Goal: Task Accomplishment & Management: Use online tool/utility

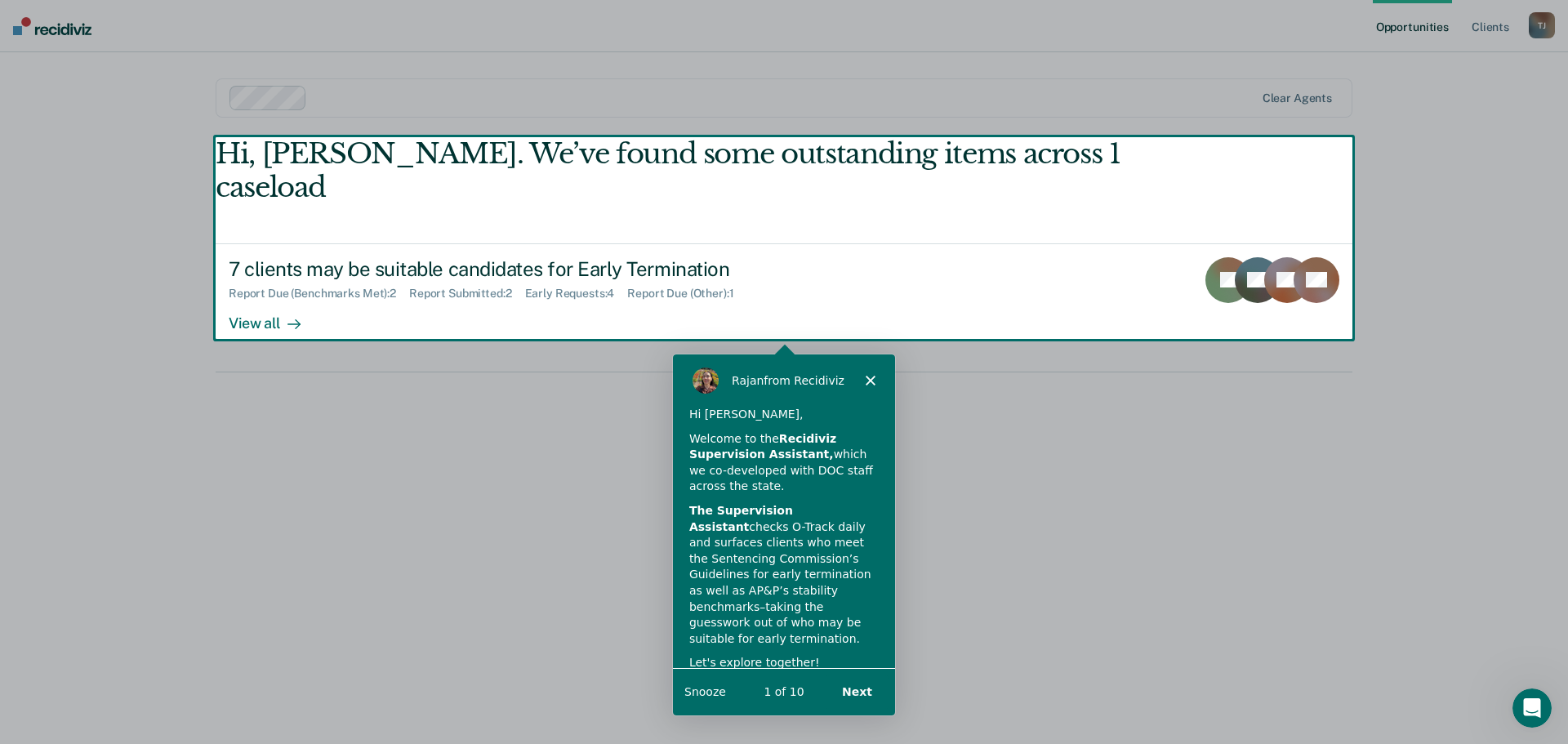
click at [871, 379] on polygon "Close" at bounding box center [870, 380] width 10 height 10
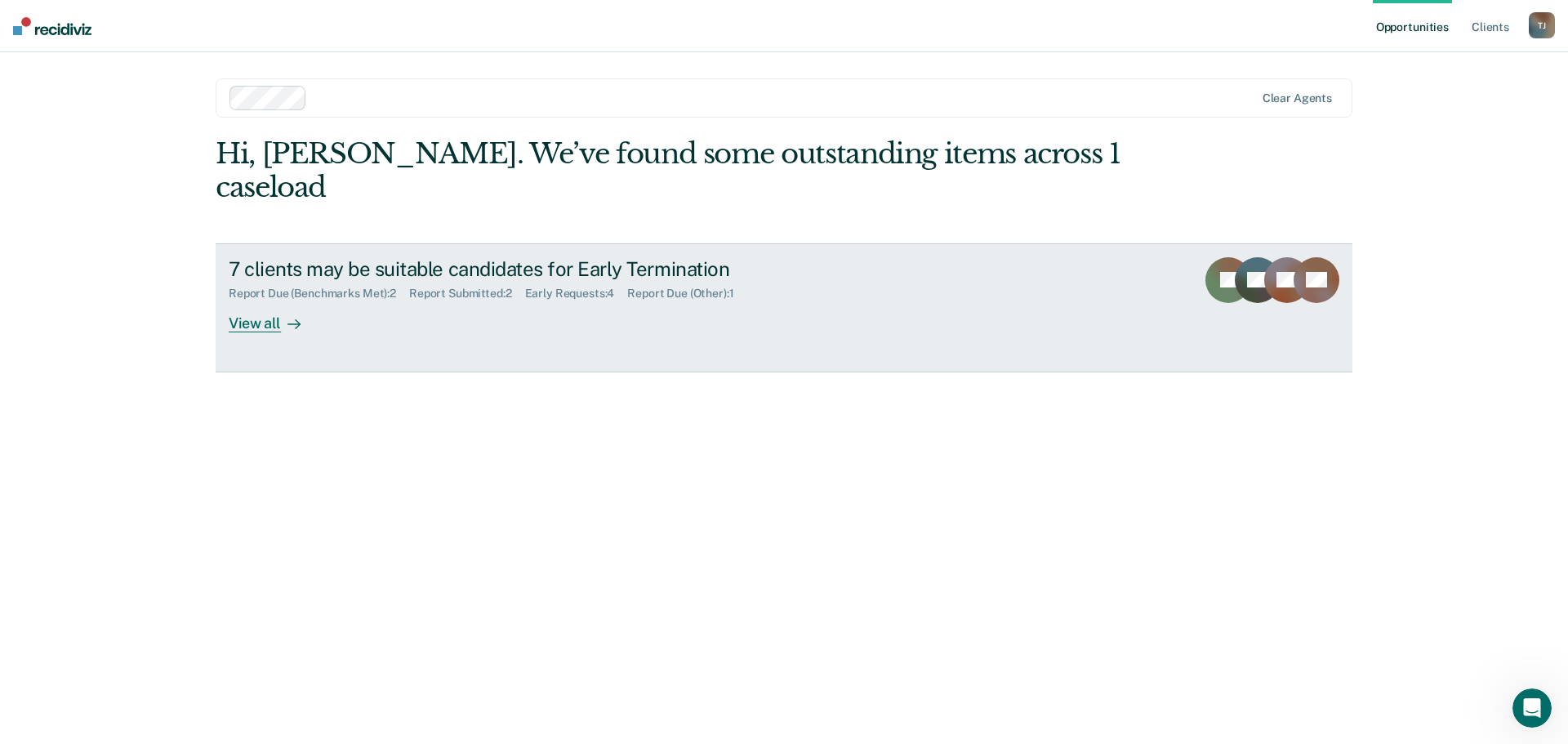
click at [273, 300] on div "View all" at bounding box center [274, 316] width 91 height 32
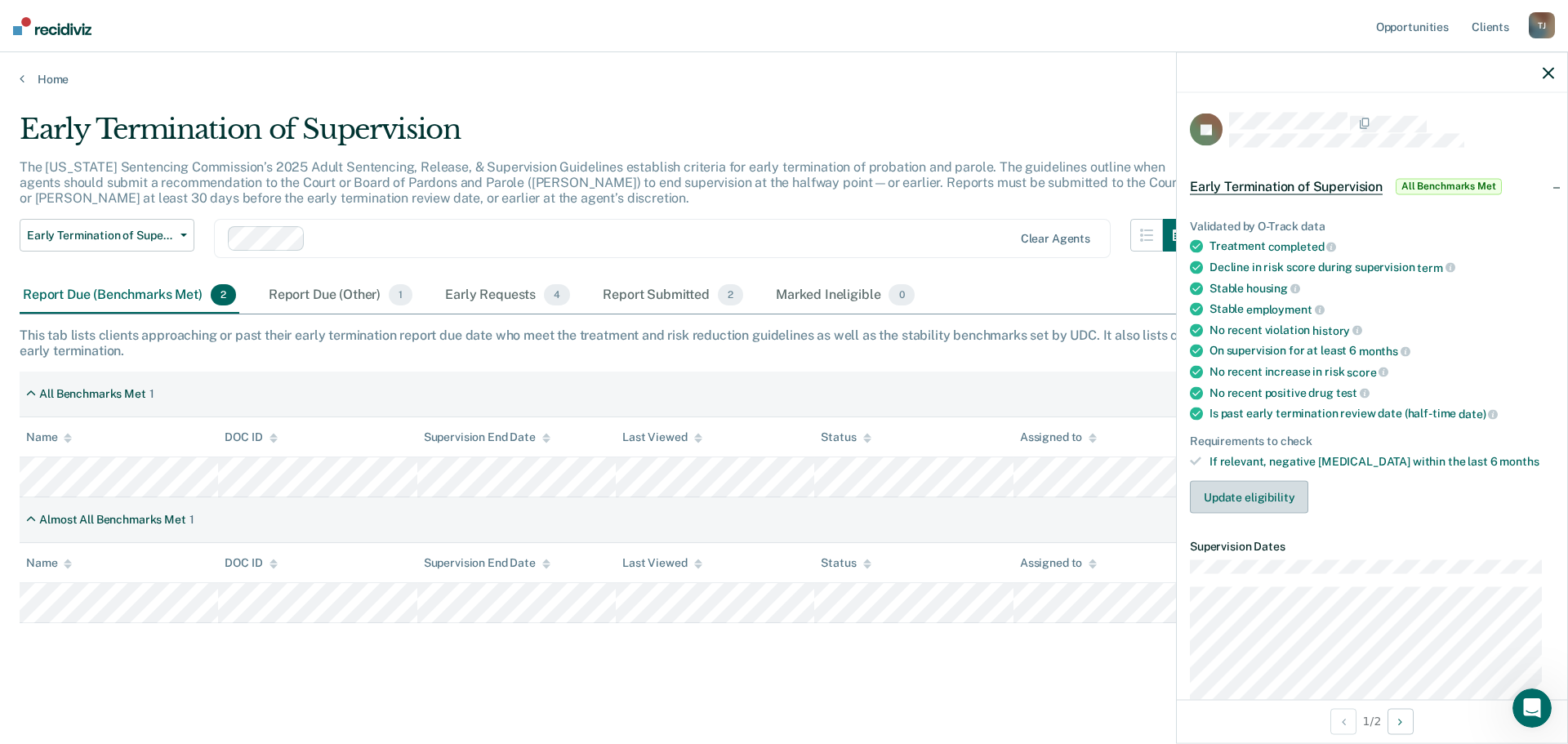
click at [1252, 500] on button "Update eligibility" at bounding box center [1248, 497] width 118 height 33
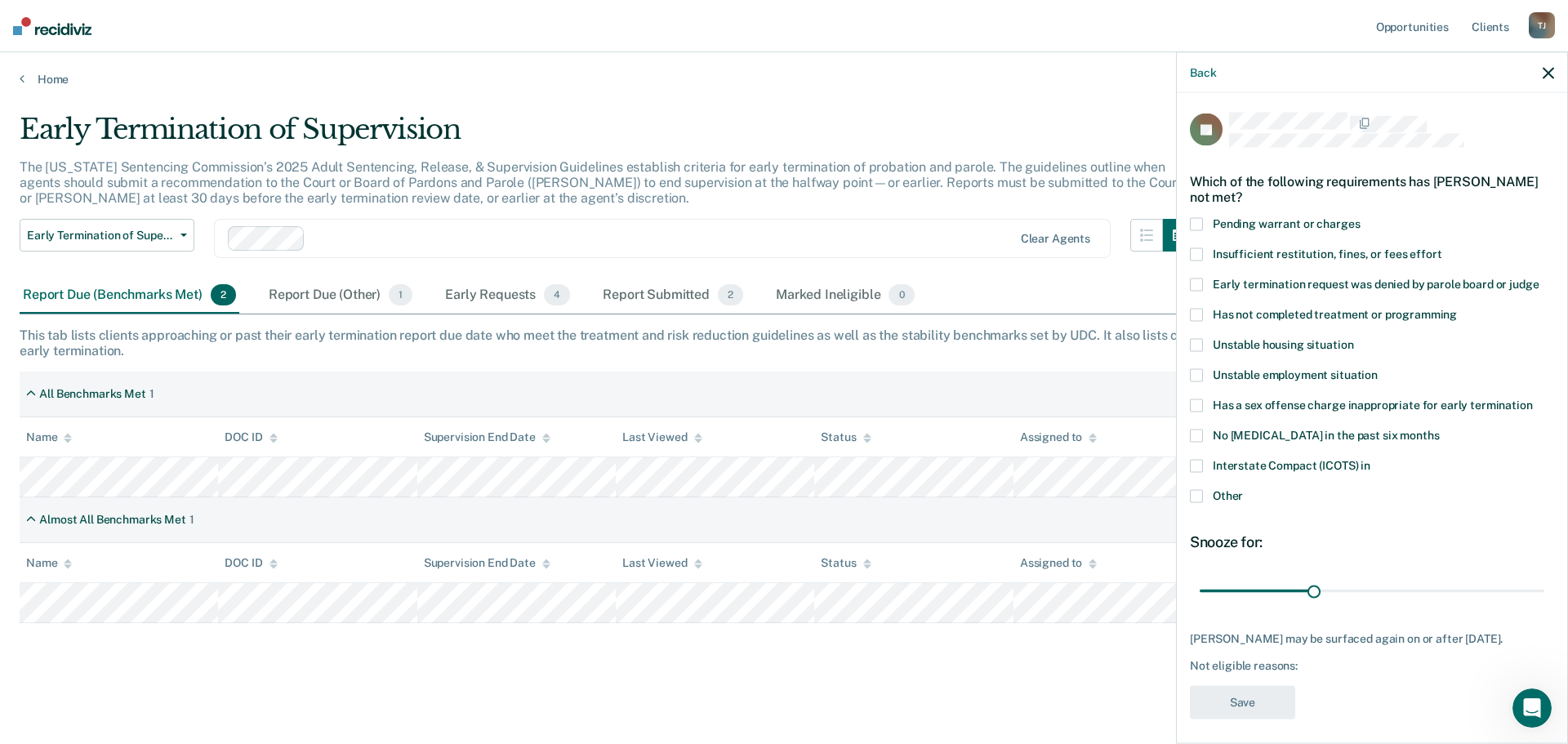
click at [1198, 467] on span at bounding box center [1195, 466] width 13 height 13
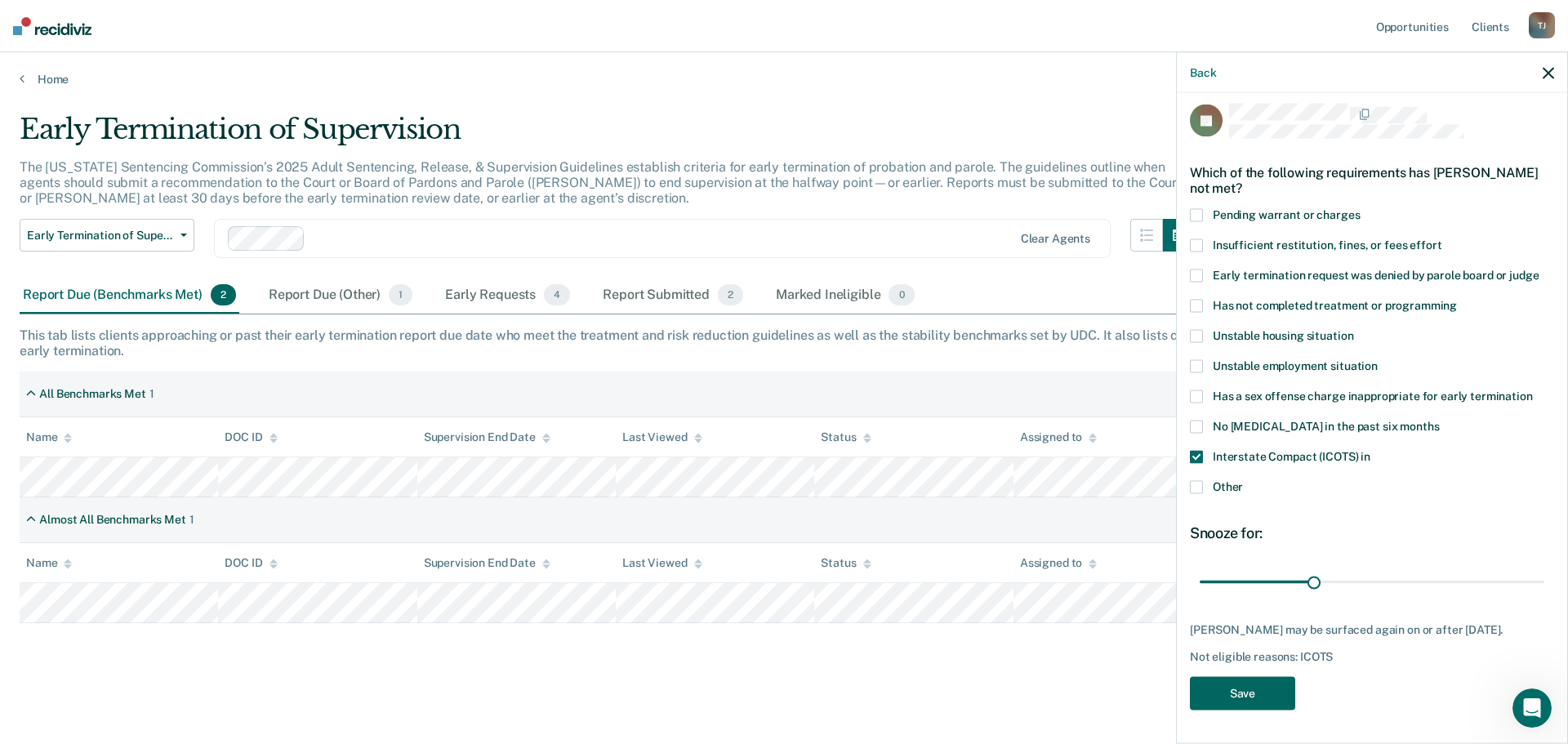
click at [1251, 691] on button "Save" at bounding box center [1242, 694] width 105 height 34
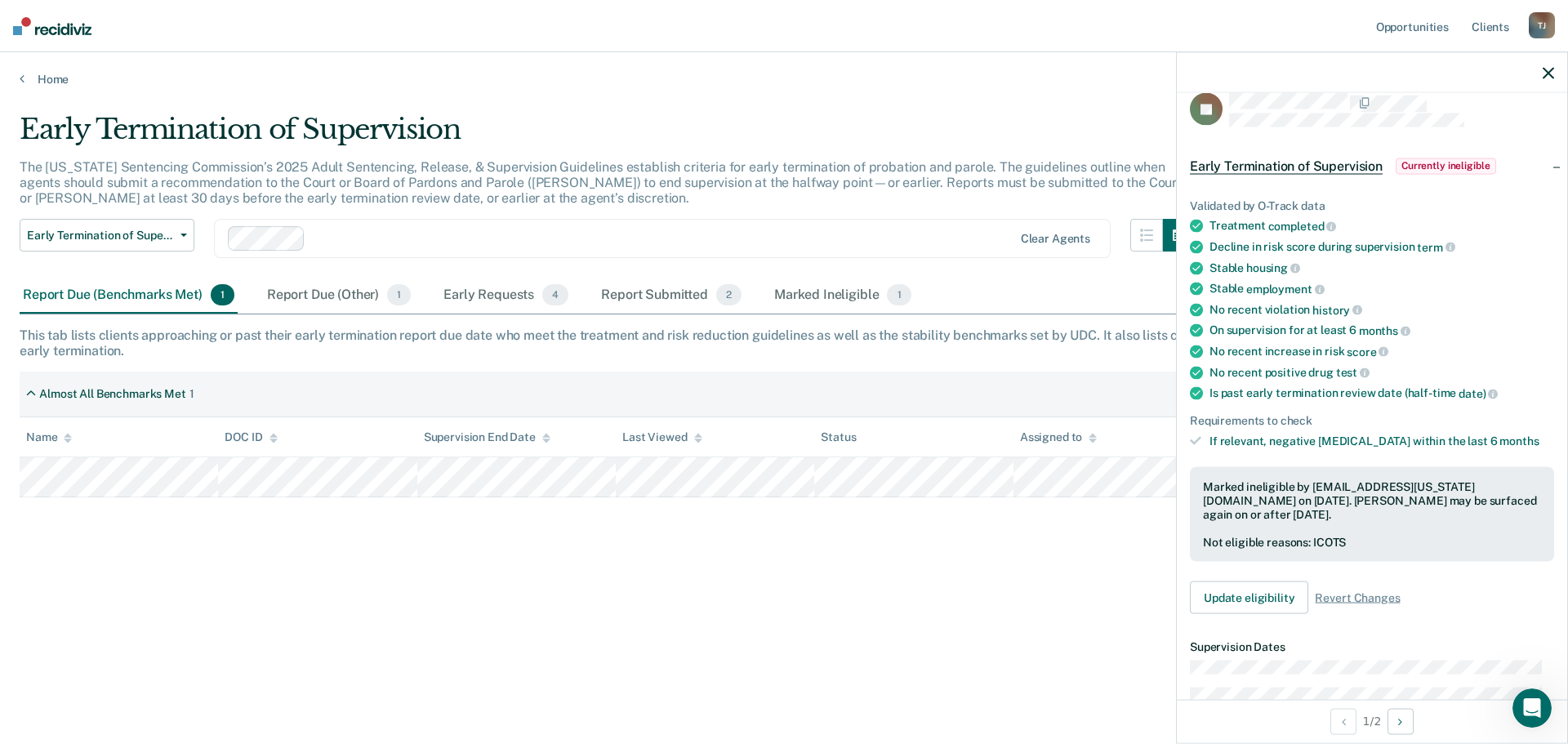
click at [1547, 69] on icon "button" at bounding box center [1549, 73] width 12 height 12
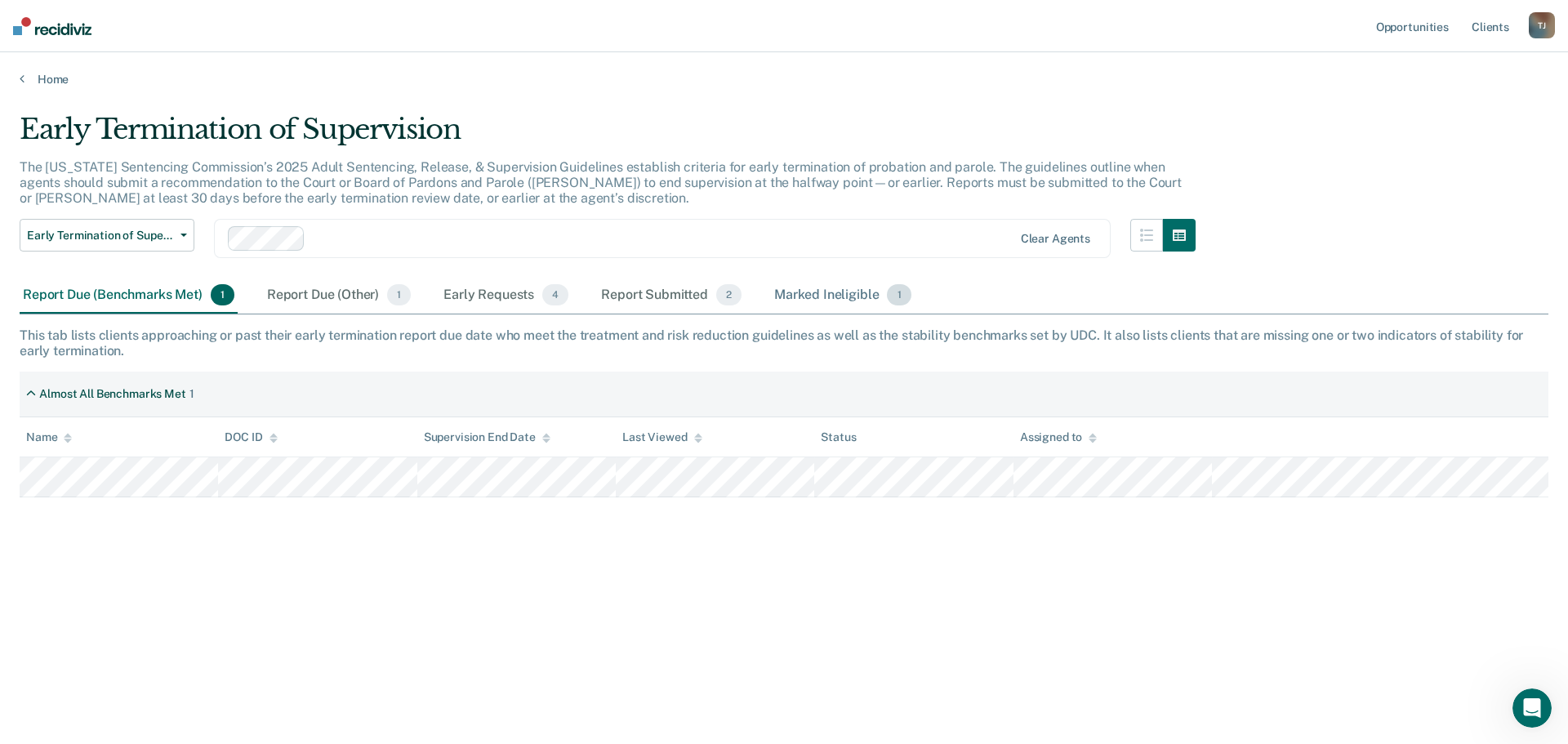
click at [835, 293] on div "Marked Ineligible 1" at bounding box center [842, 295] width 143 height 36
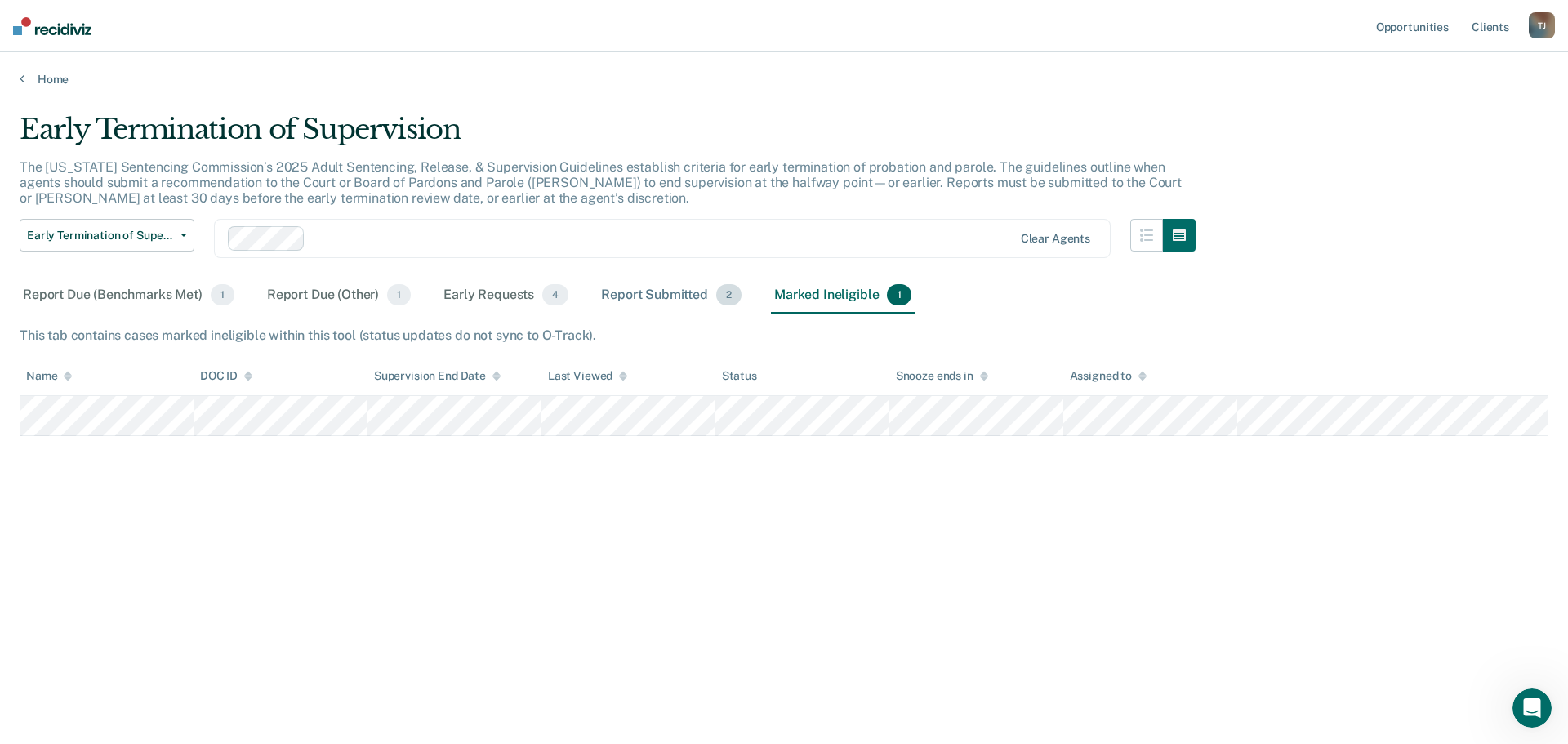
click at [675, 296] on div "Report Submitted 2" at bounding box center [671, 295] width 147 height 36
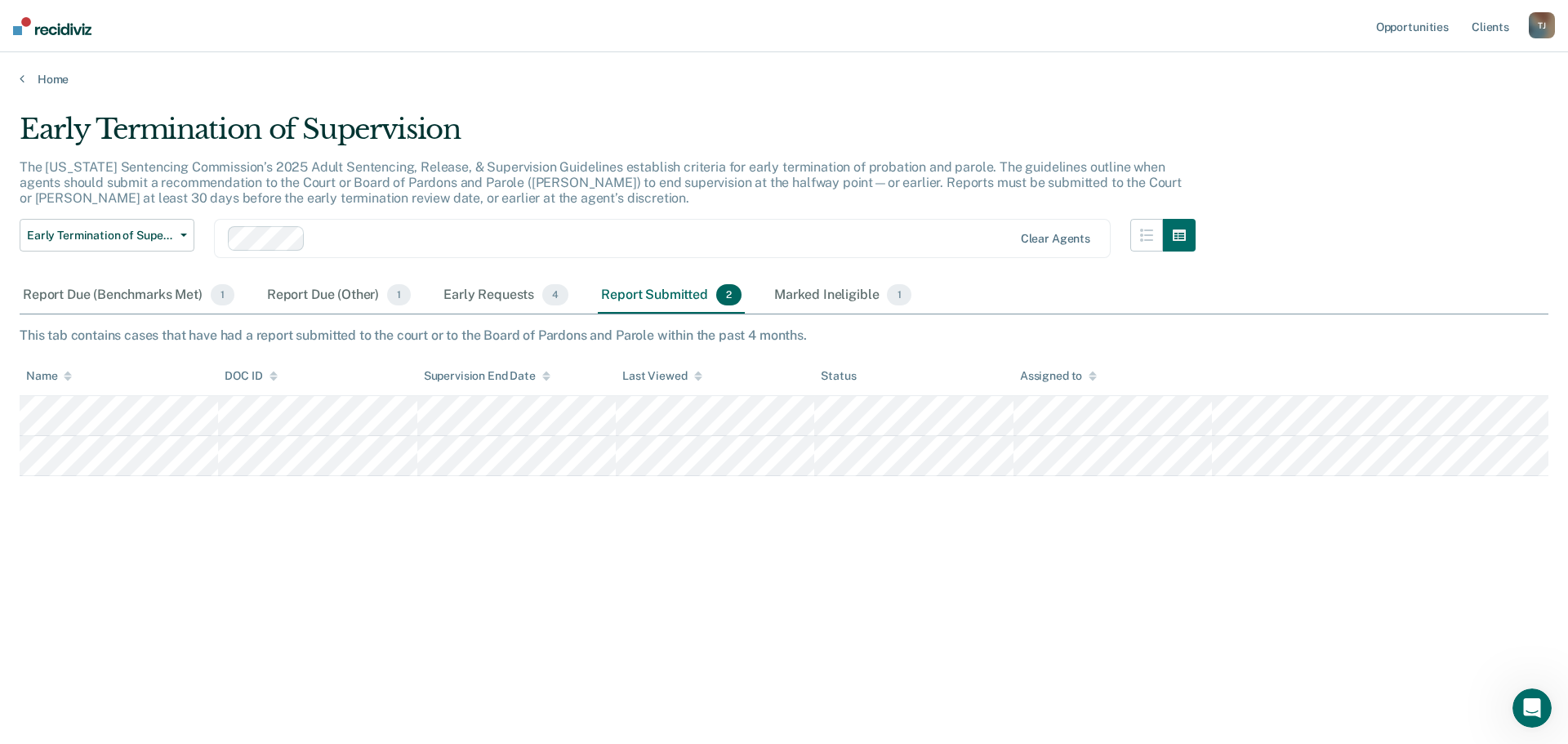
click at [663, 293] on div "Report Submitted 2" at bounding box center [671, 295] width 147 height 36
click at [490, 289] on div "Early Requests 4" at bounding box center [506, 295] width 132 height 36
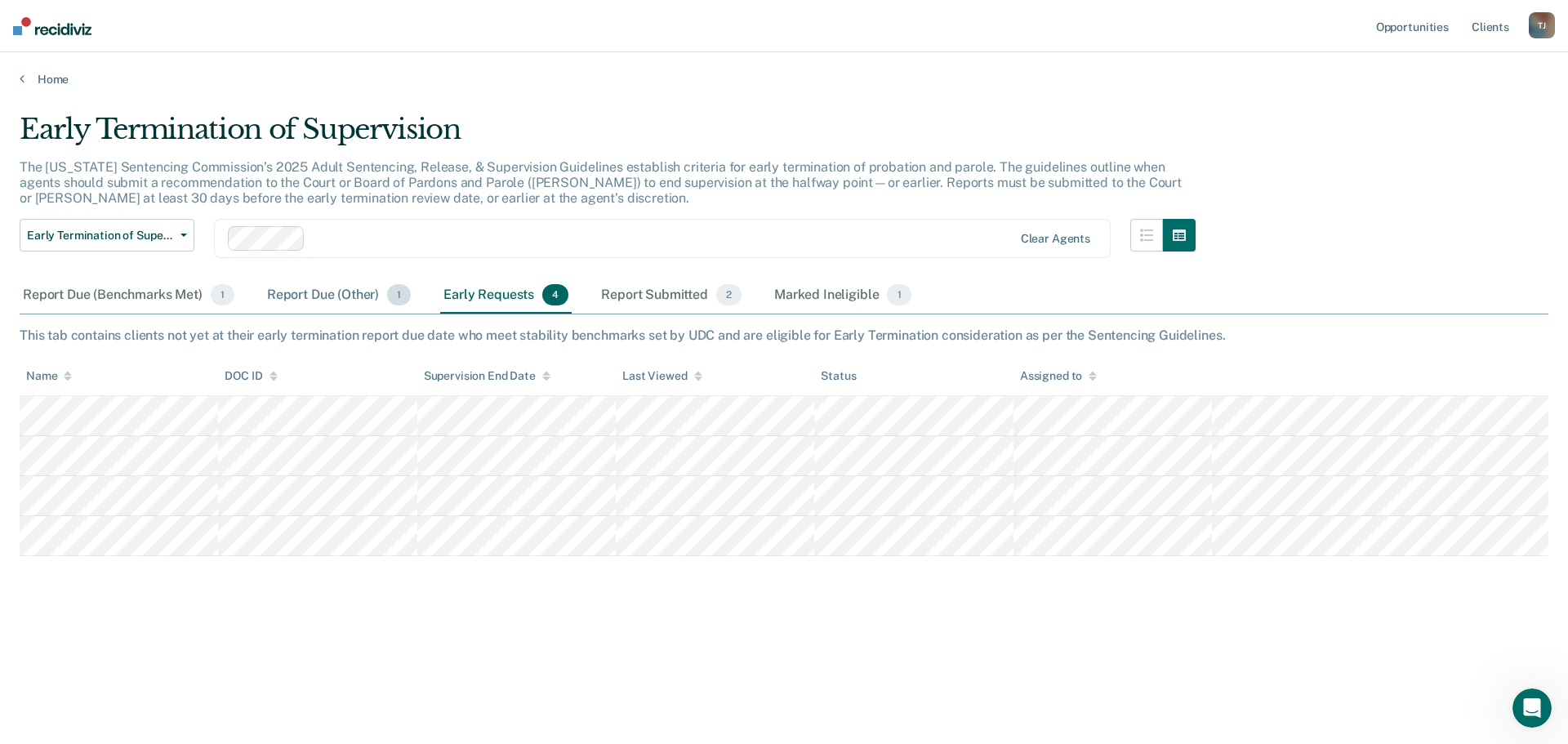
click at [314, 284] on div "Report Due (Other) 1" at bounding box center [339, 295] width 150 height 36
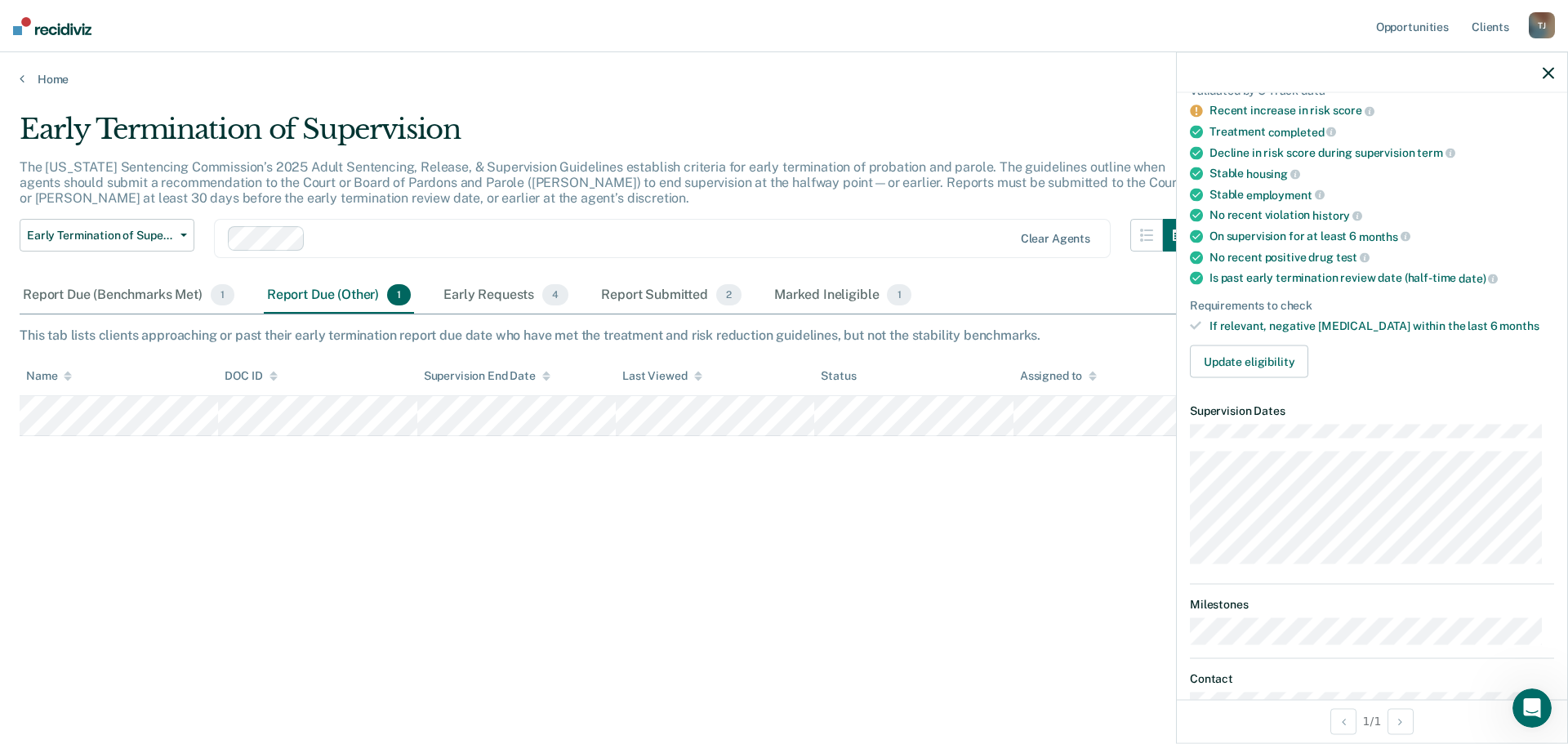
scroll to position [164, 0]
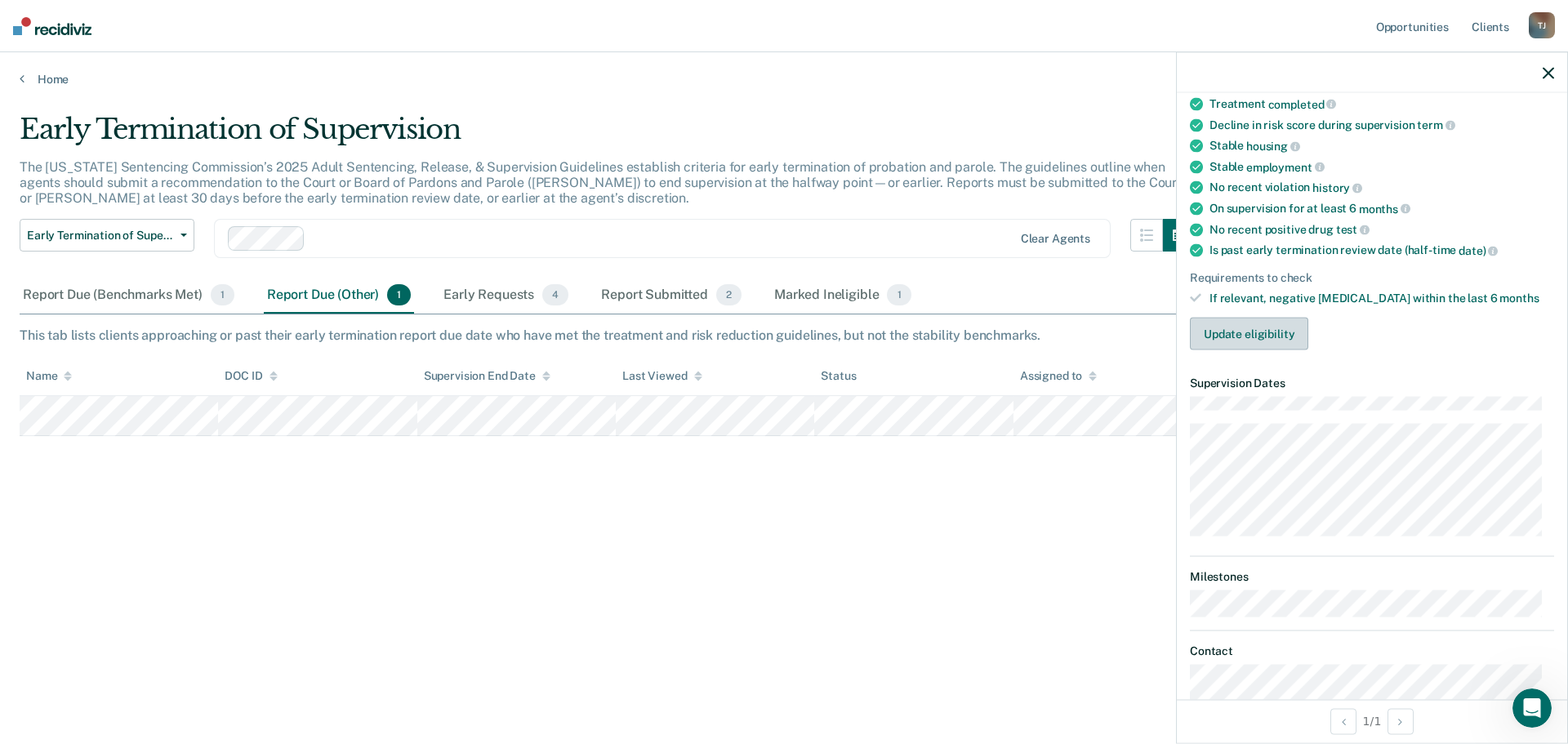
click at [1261, 338] on button "Update eligibility" at bounding box center [1248, 334] width 118 height 33
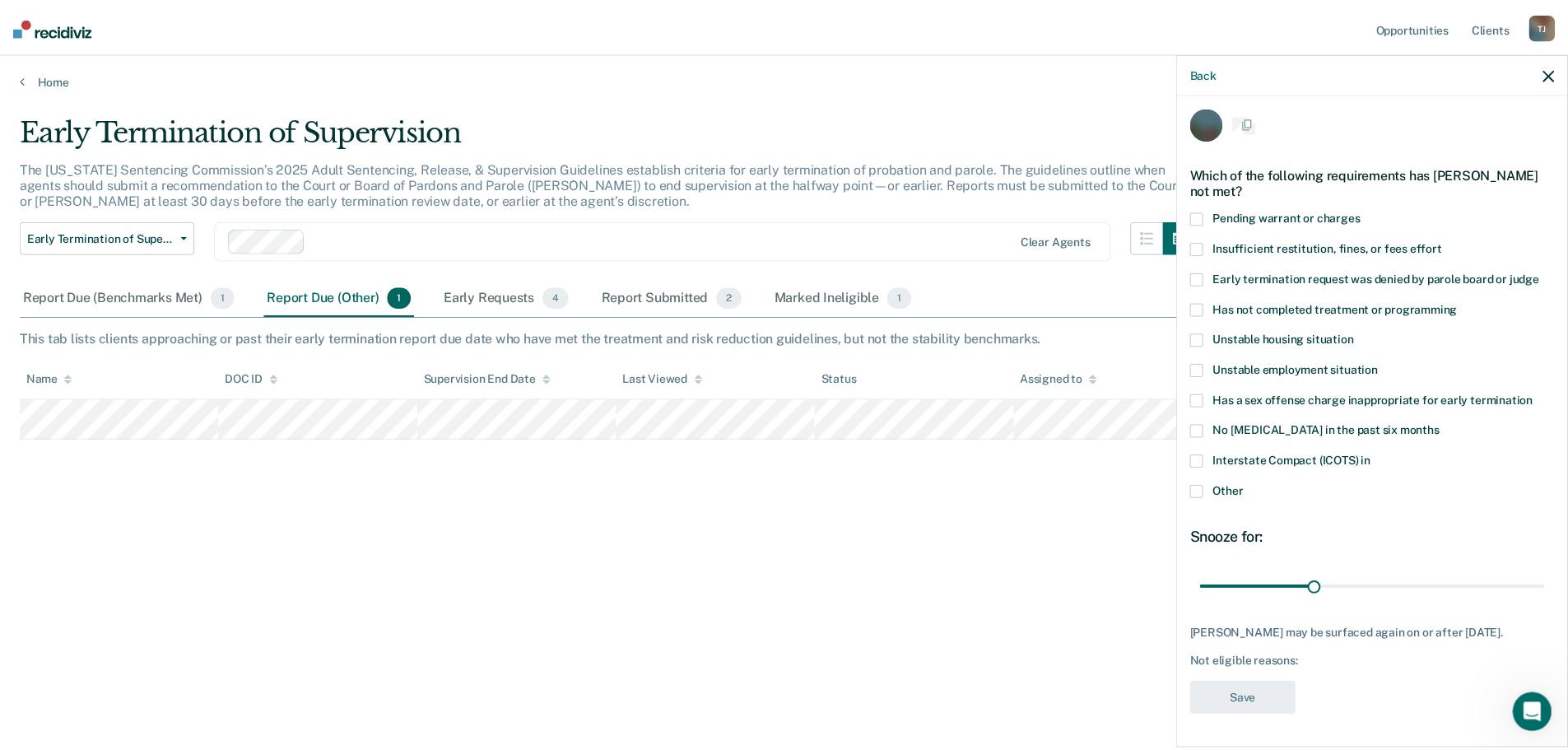
scroll to position [20, 0]
click at [1206, 455] on span at bounding box center [1205, 461] width 13 height 13
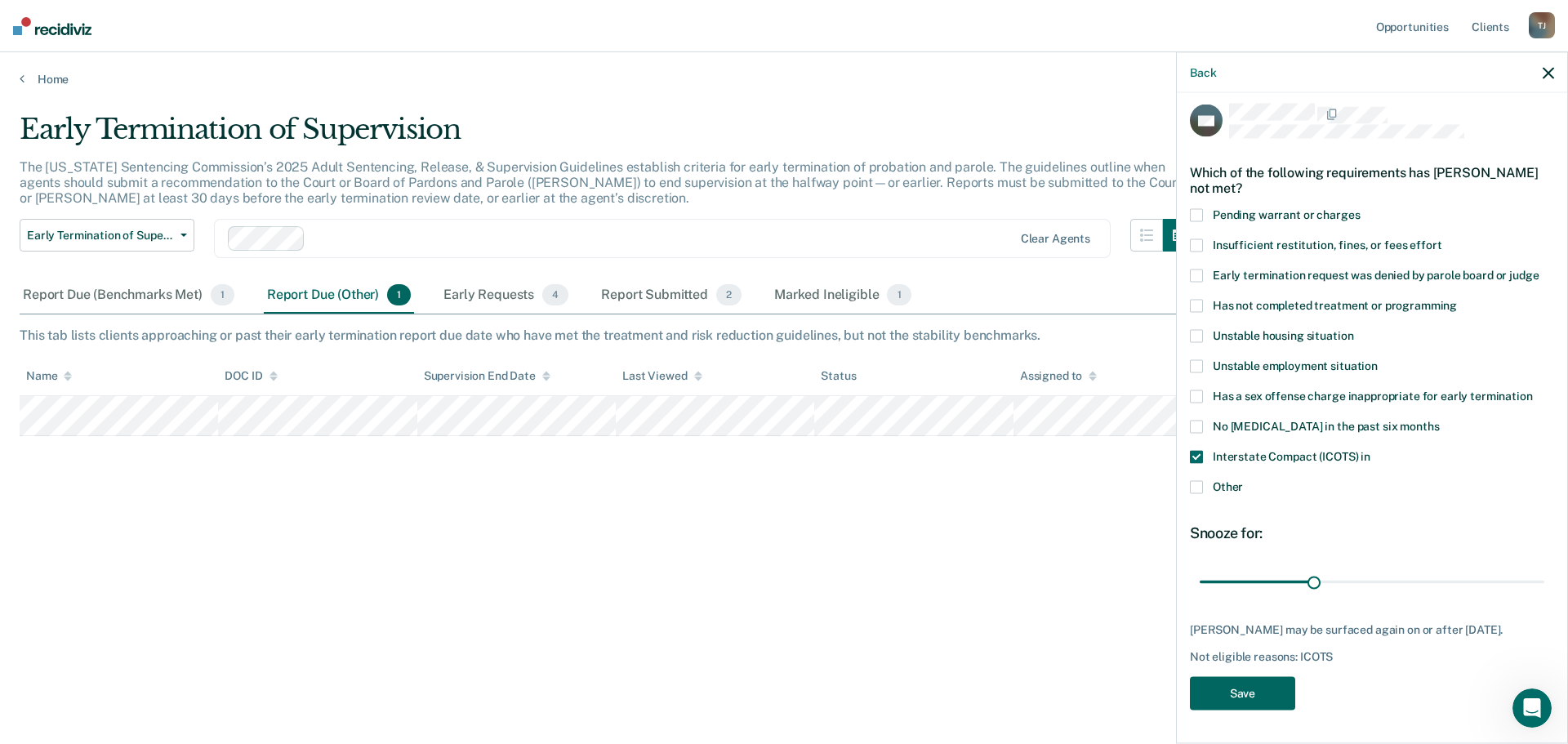
click at [1254, 702] on button "Save" at bounding box center [1242, 694] width 105 height 34
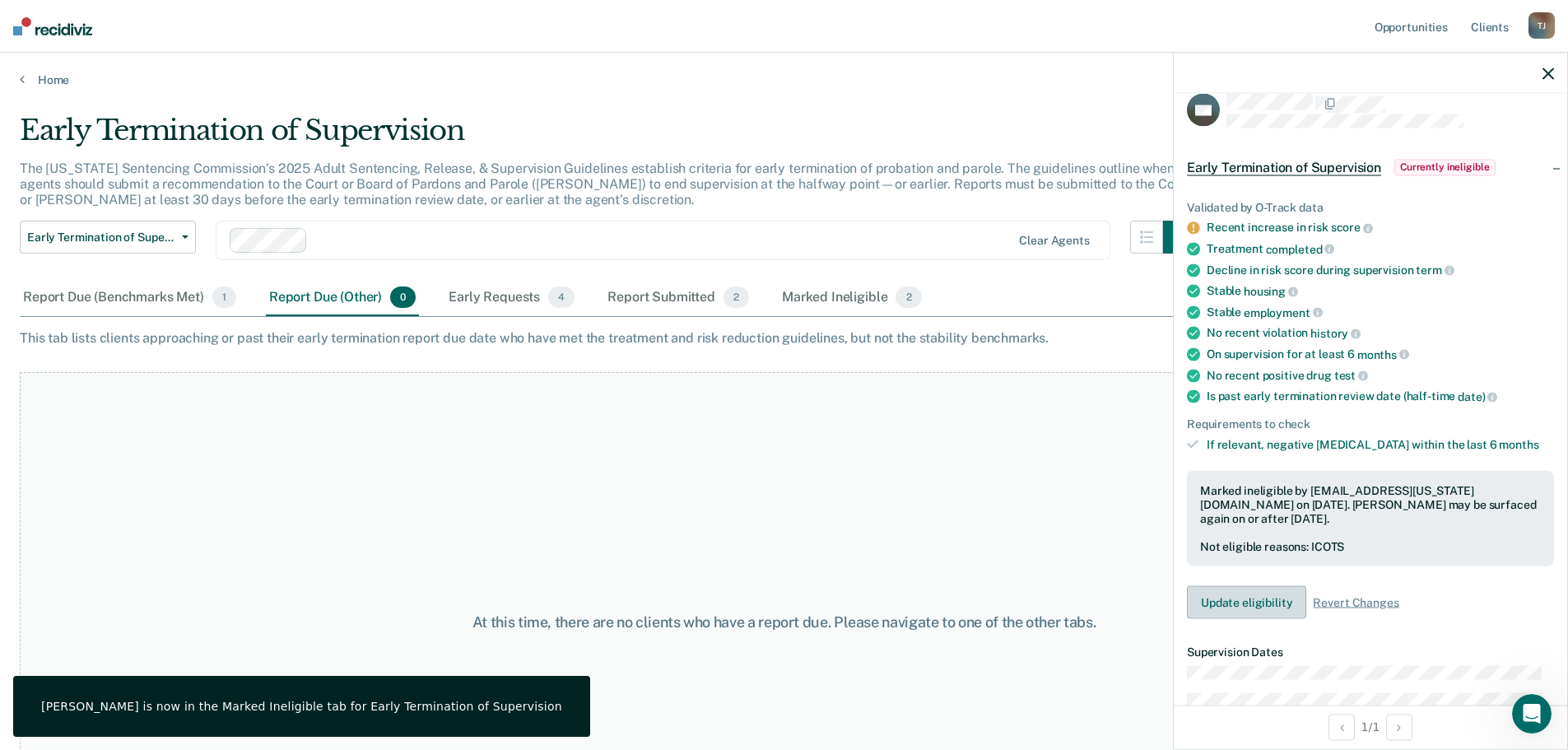
click at [1247, 611] on button "Update eligibility" at bounding box center [1247, 603] width 119 height 33
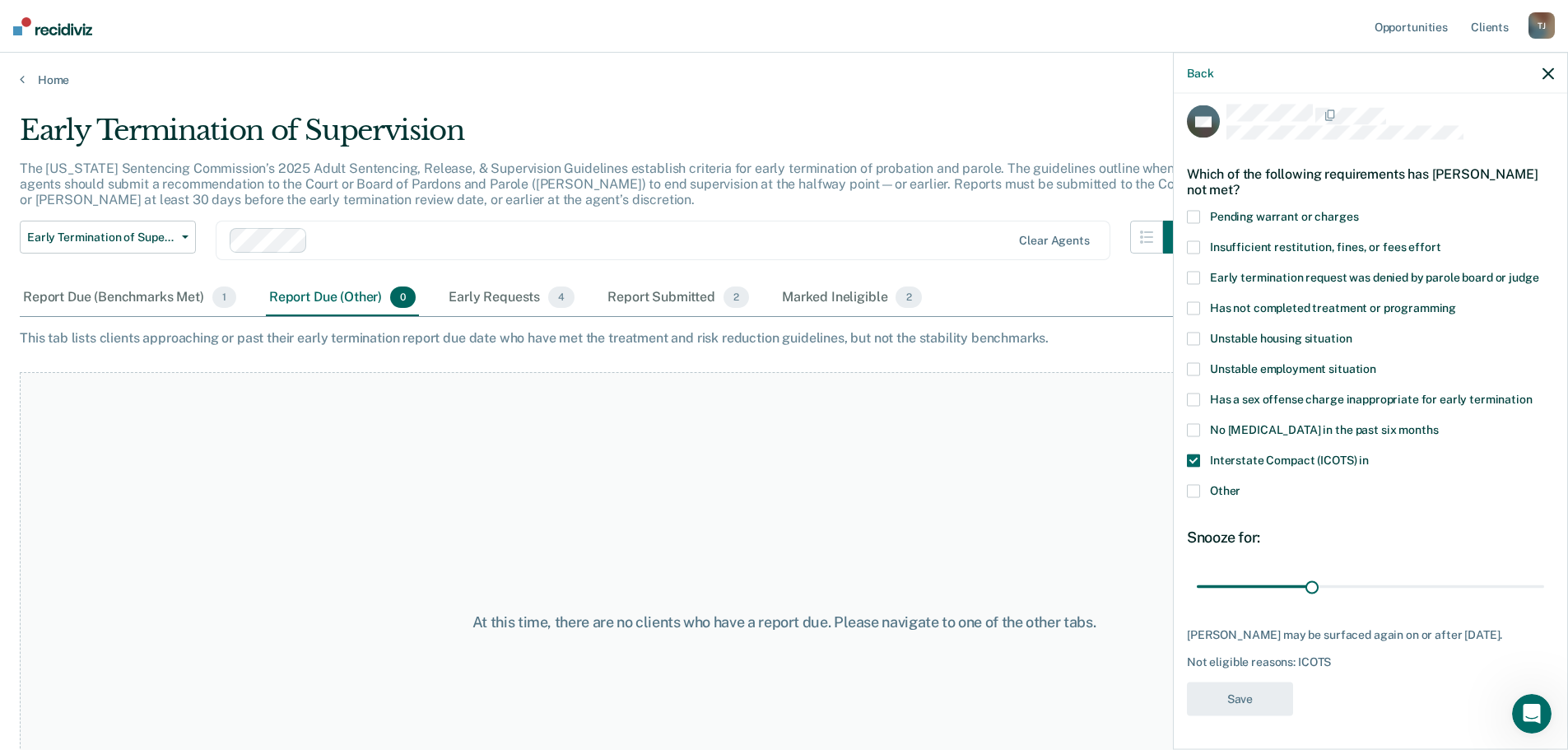
click at [1191, 394] on span at bounding box center [1193, 400] width 13 height 13
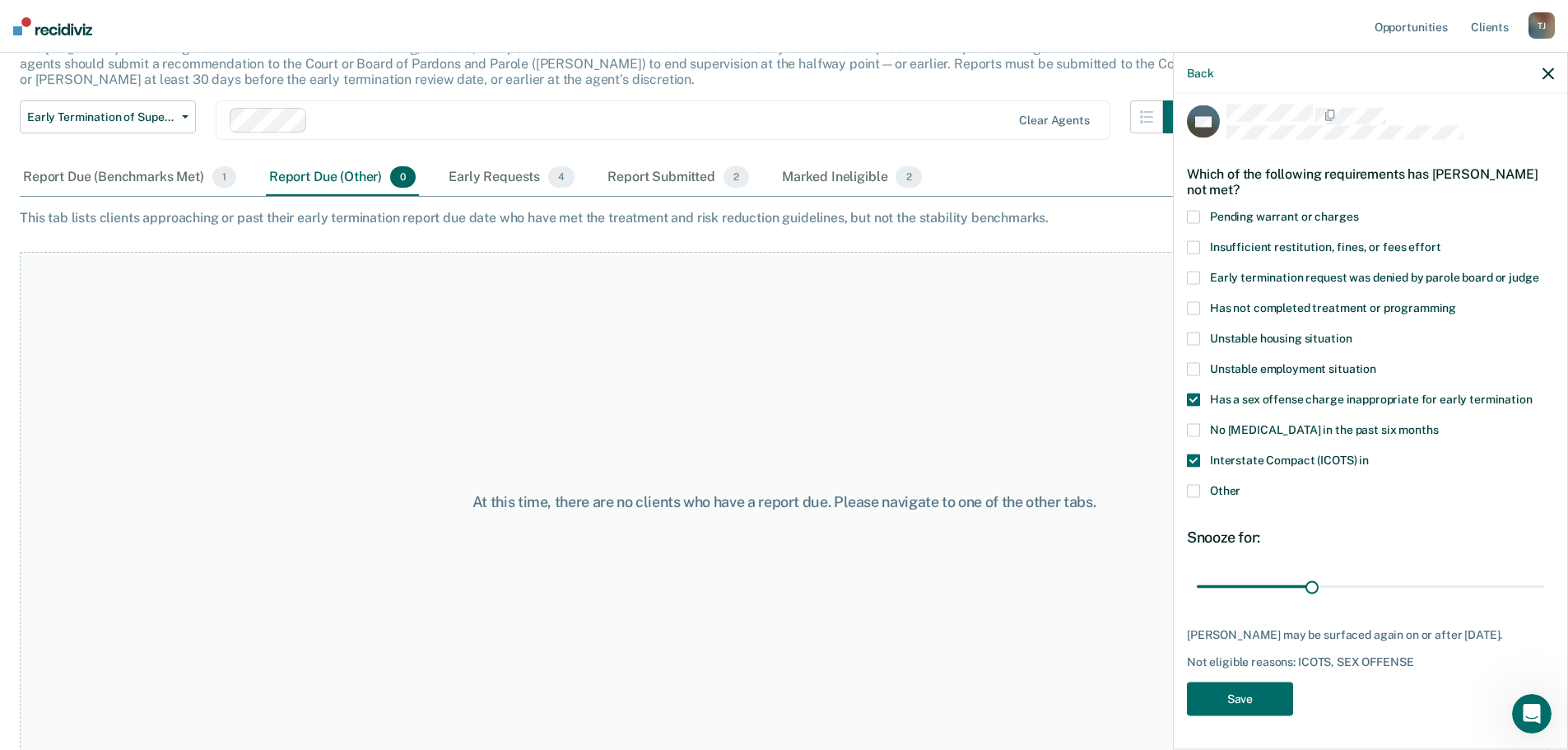
scroll to position [122, 0]
click at [1192, 485] on span at bounding box center [1193, 491] width 13 height 13
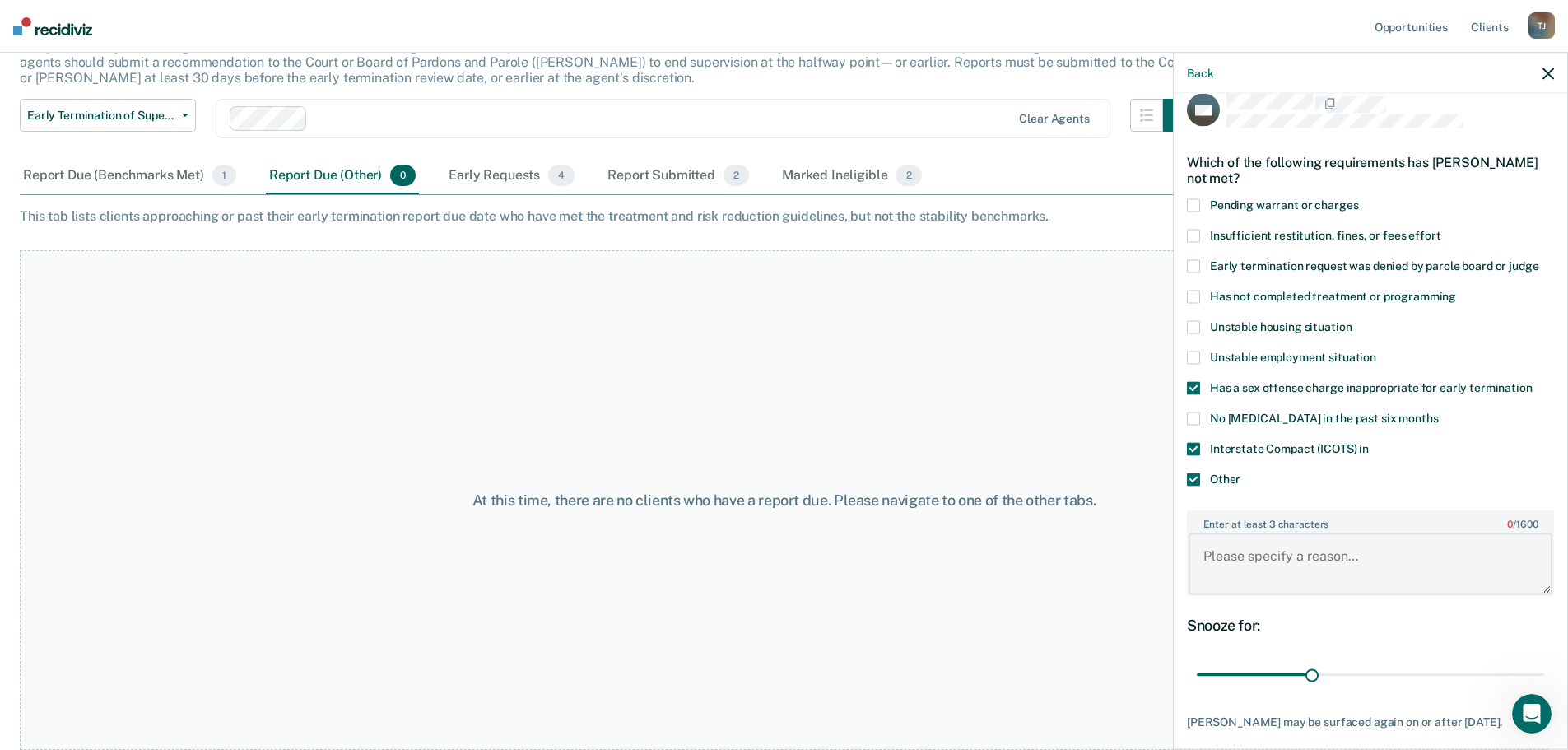
click at [1249, 545] on textarea "Enter at least 3 characters 0 / 1600" at bounding box center [1371, 565] width 364 height 61
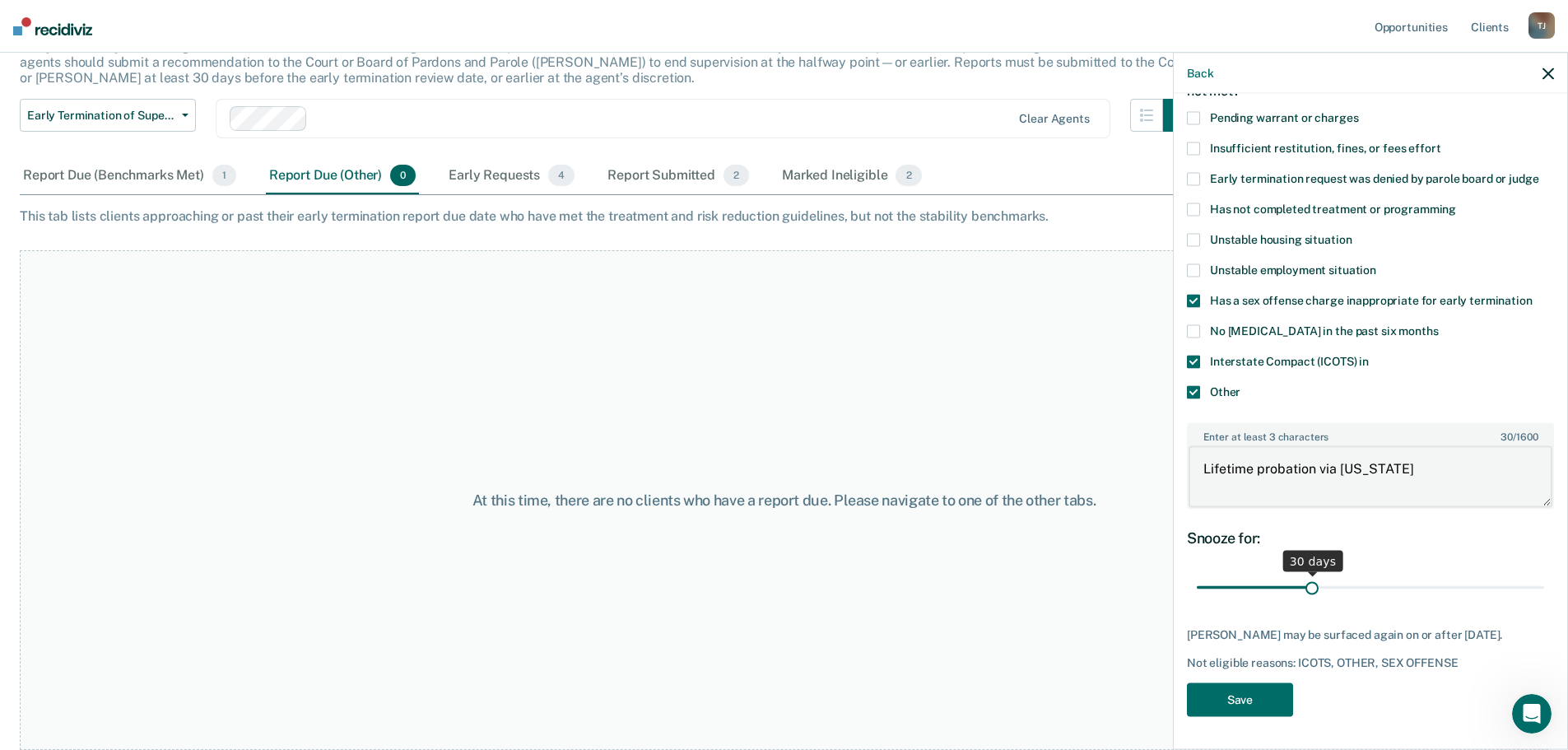
scroll to position [120, 0]
type textarea "Lifetime probation via [US_STATE]"
click at [1229, 688] on button "Save" at bounding box center [1240, 700] width 106 height 34
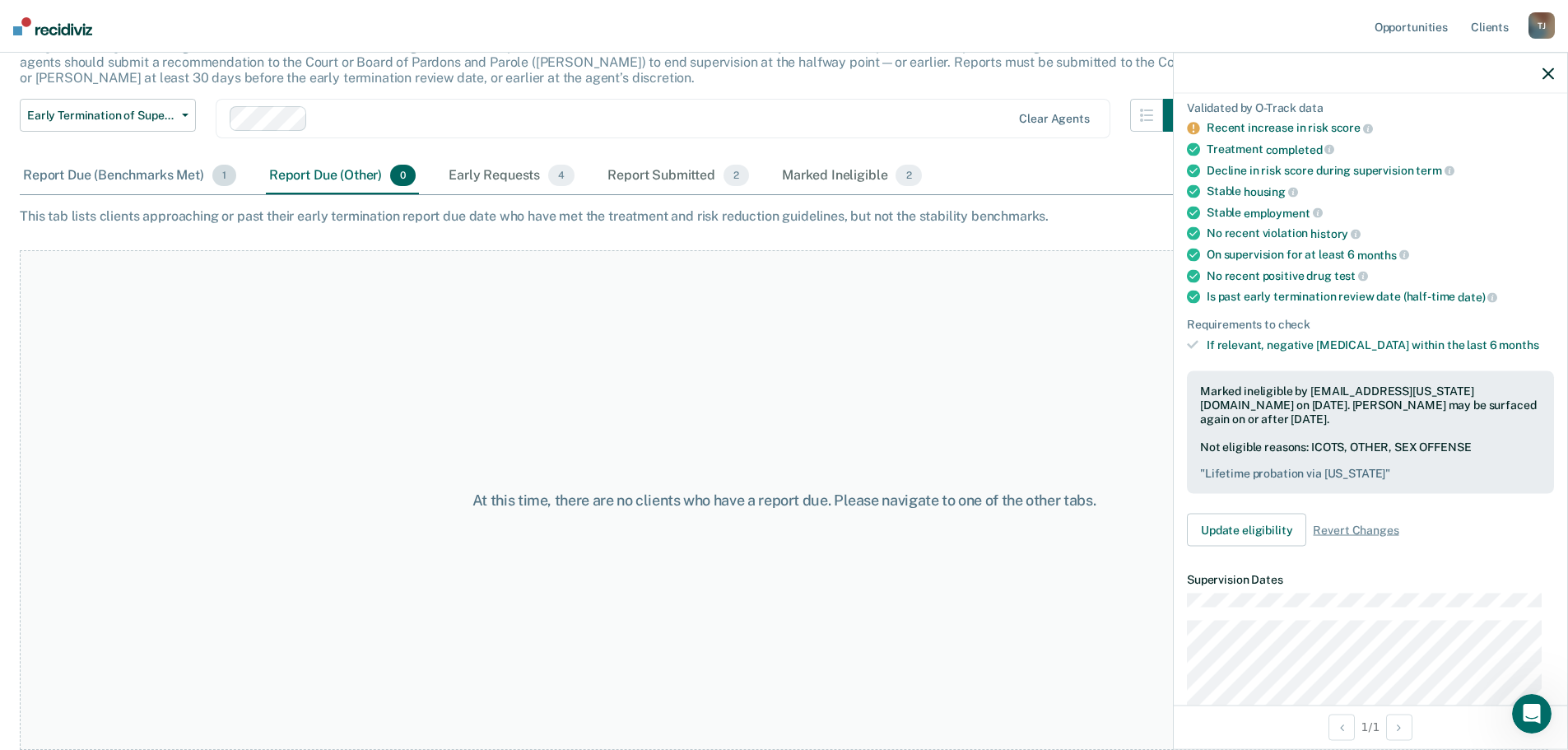
click at [185, 181] on div "Report Due (Benchmarks Met) 1" at bounding box center [129, 176] width 220 height 37
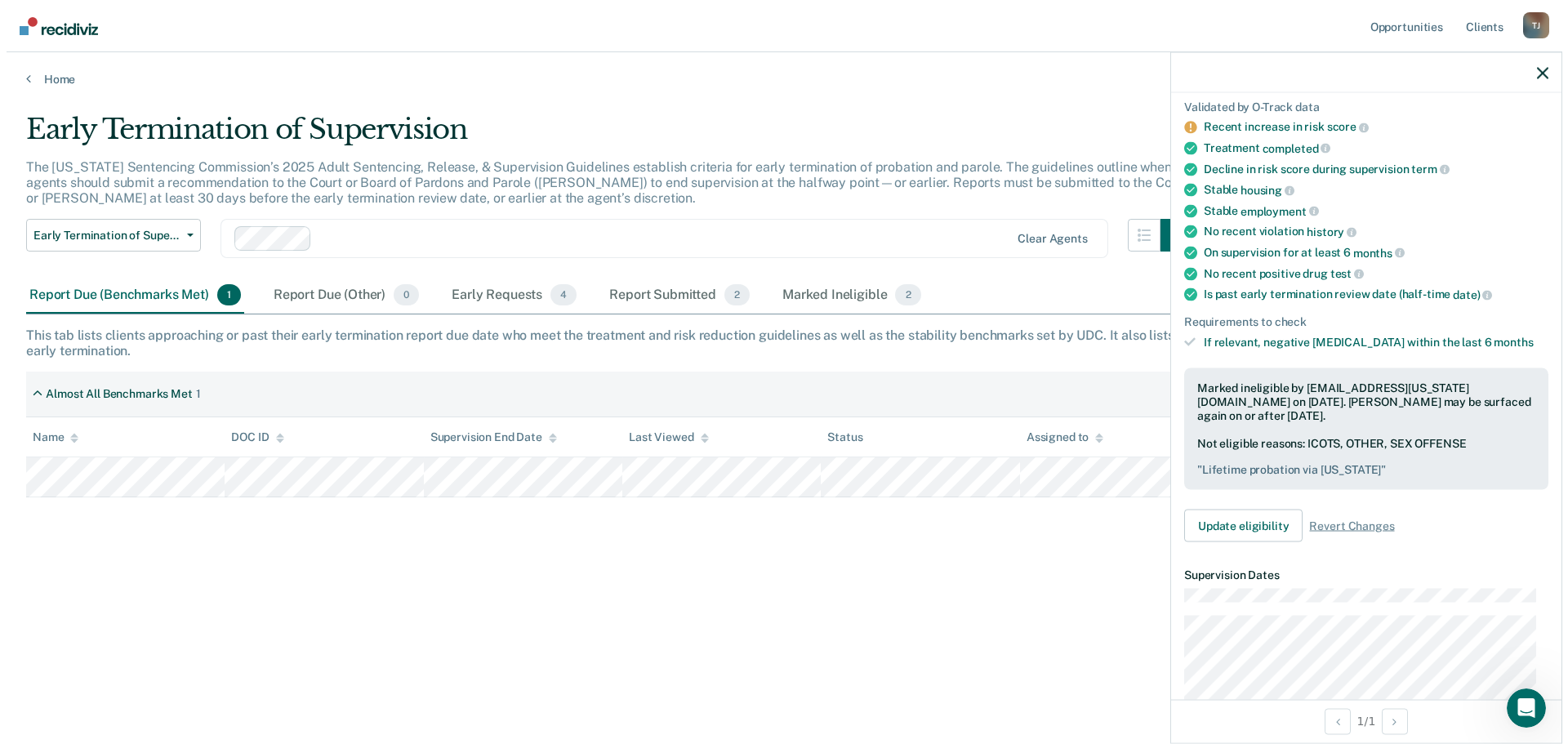
scroll to position [0, 0]
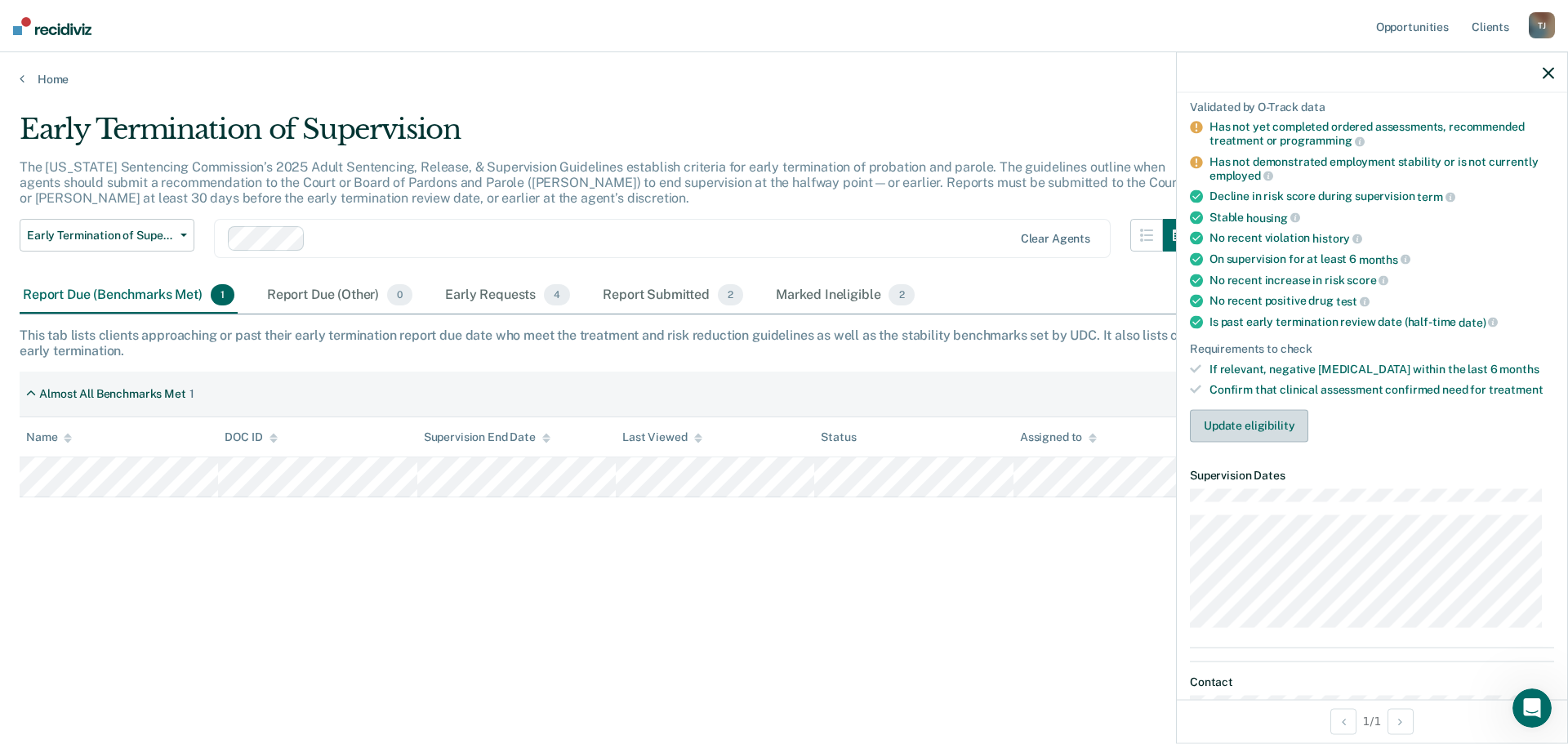
click at [1227, 419] on button "Update eligibility" at bounding box center [1248, 425] width 118 height 33
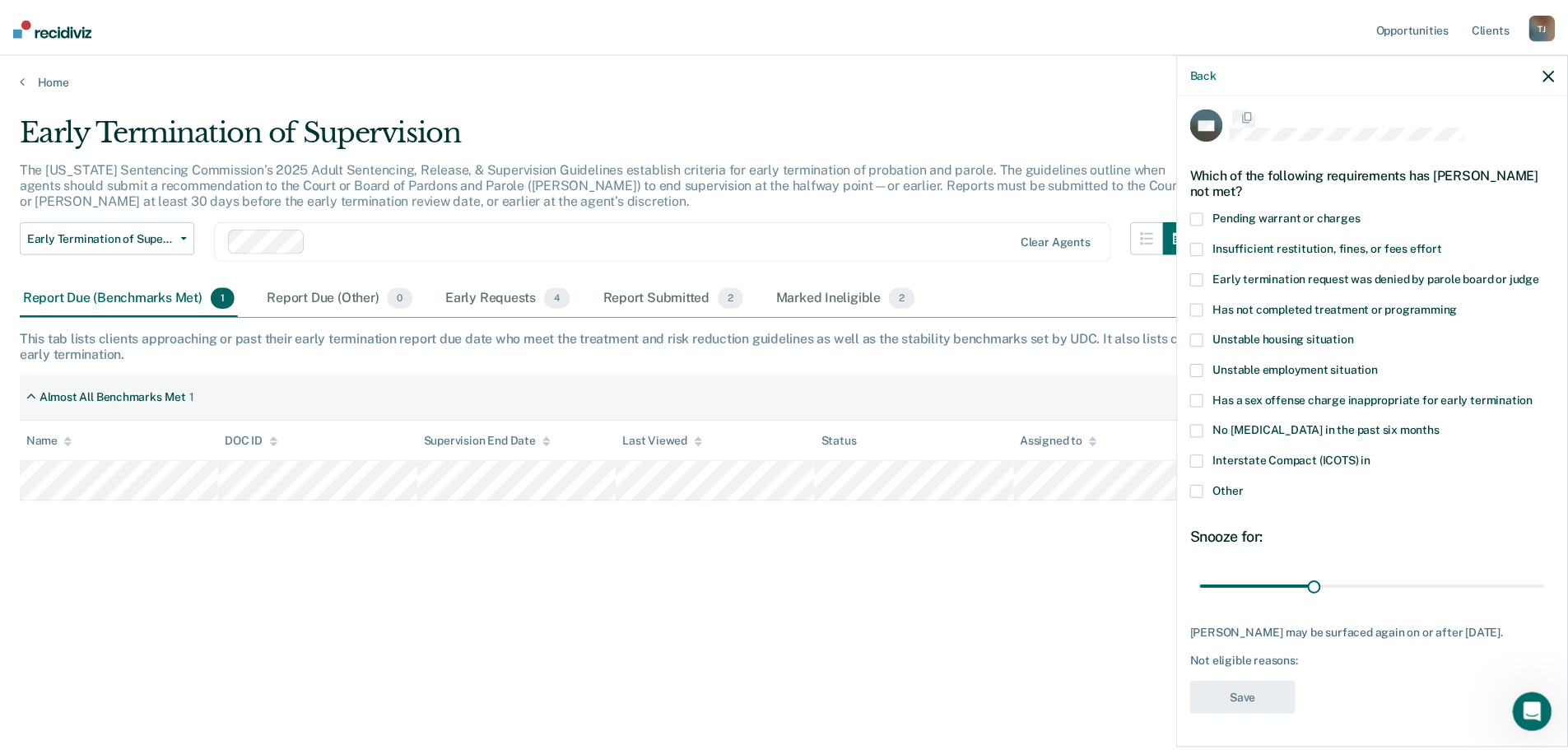
scroll to position [7, 0]
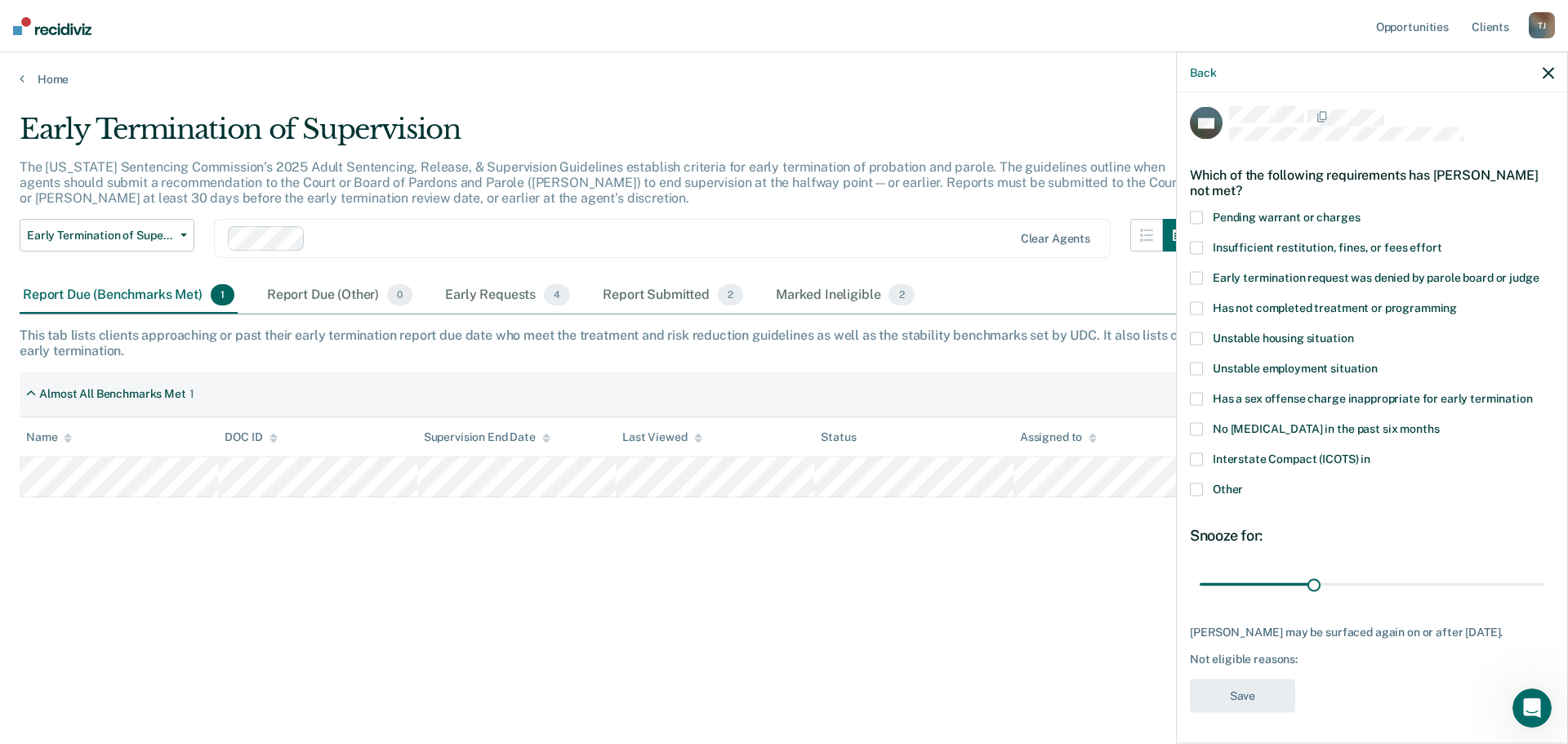
click at [1200, 305] on span at bounding box center [1195, 308] width 13 height 13
click at [1238, 698] on button "Save" at bounding box center [1242, 697] width 105 height 34
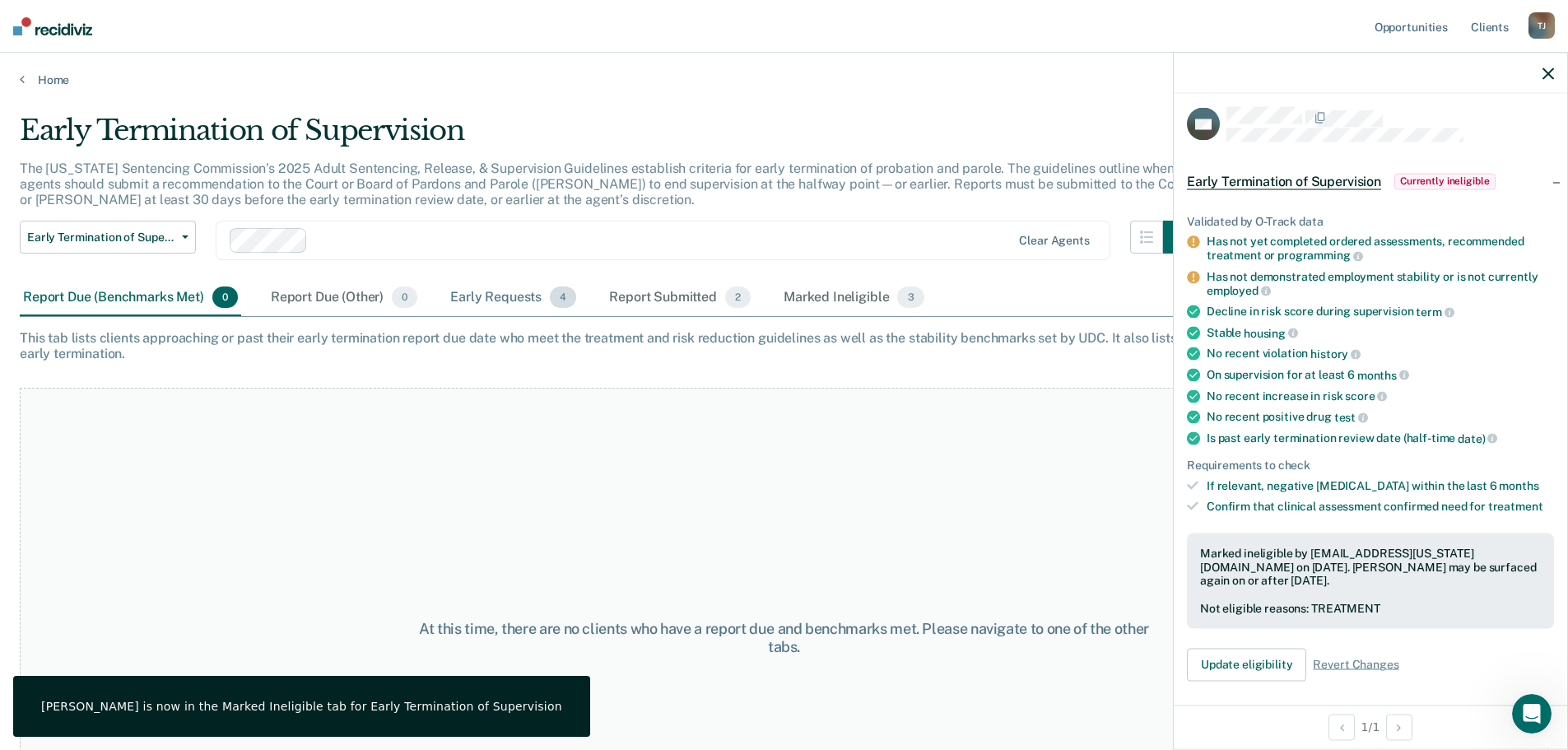
click at [457, 288] on div "Early Requests 4" at bounding box center [513, 298] width 133 height 37
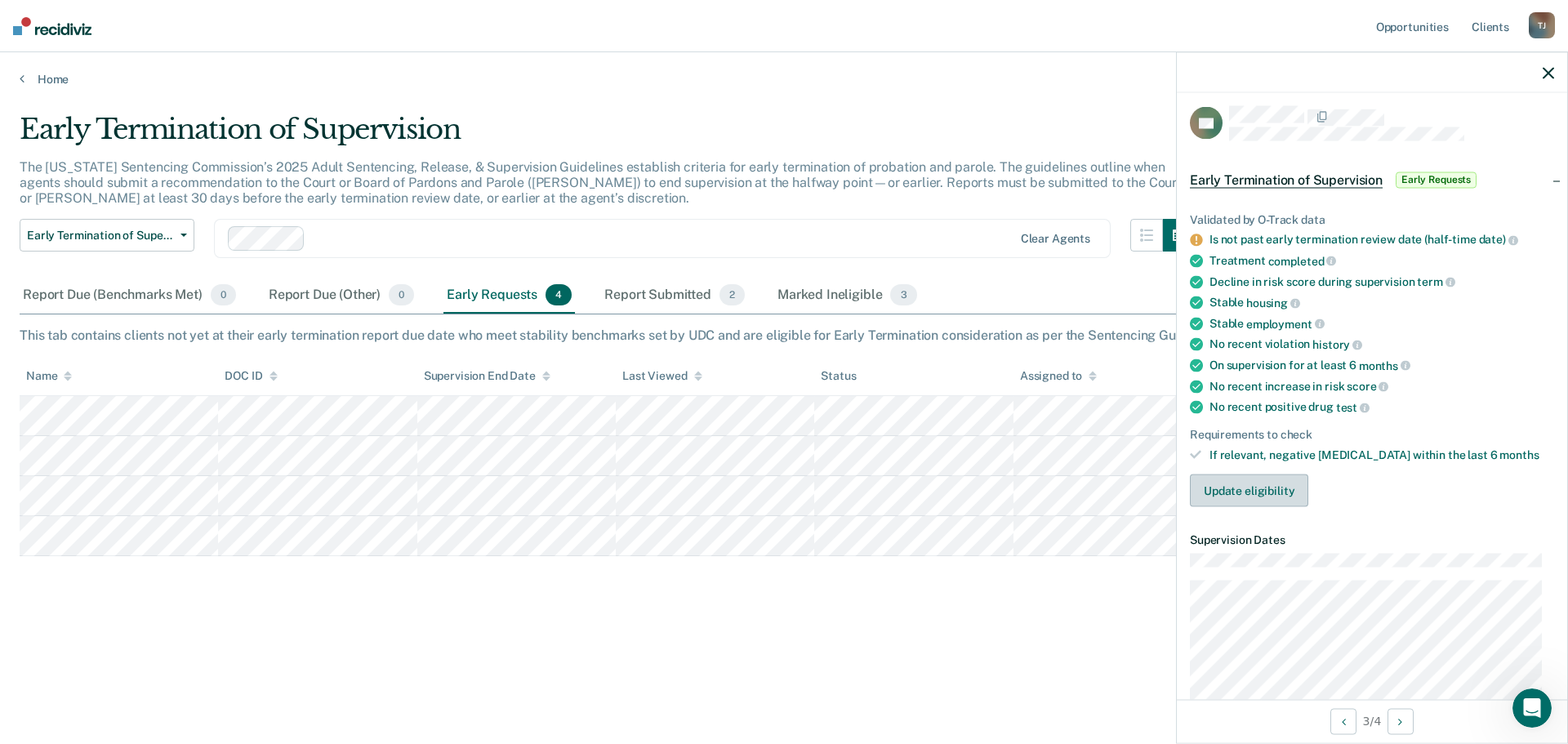
click at [1253, 494] on button "Update eligibility" at bounding box center [1248, 491] width 118 height 33
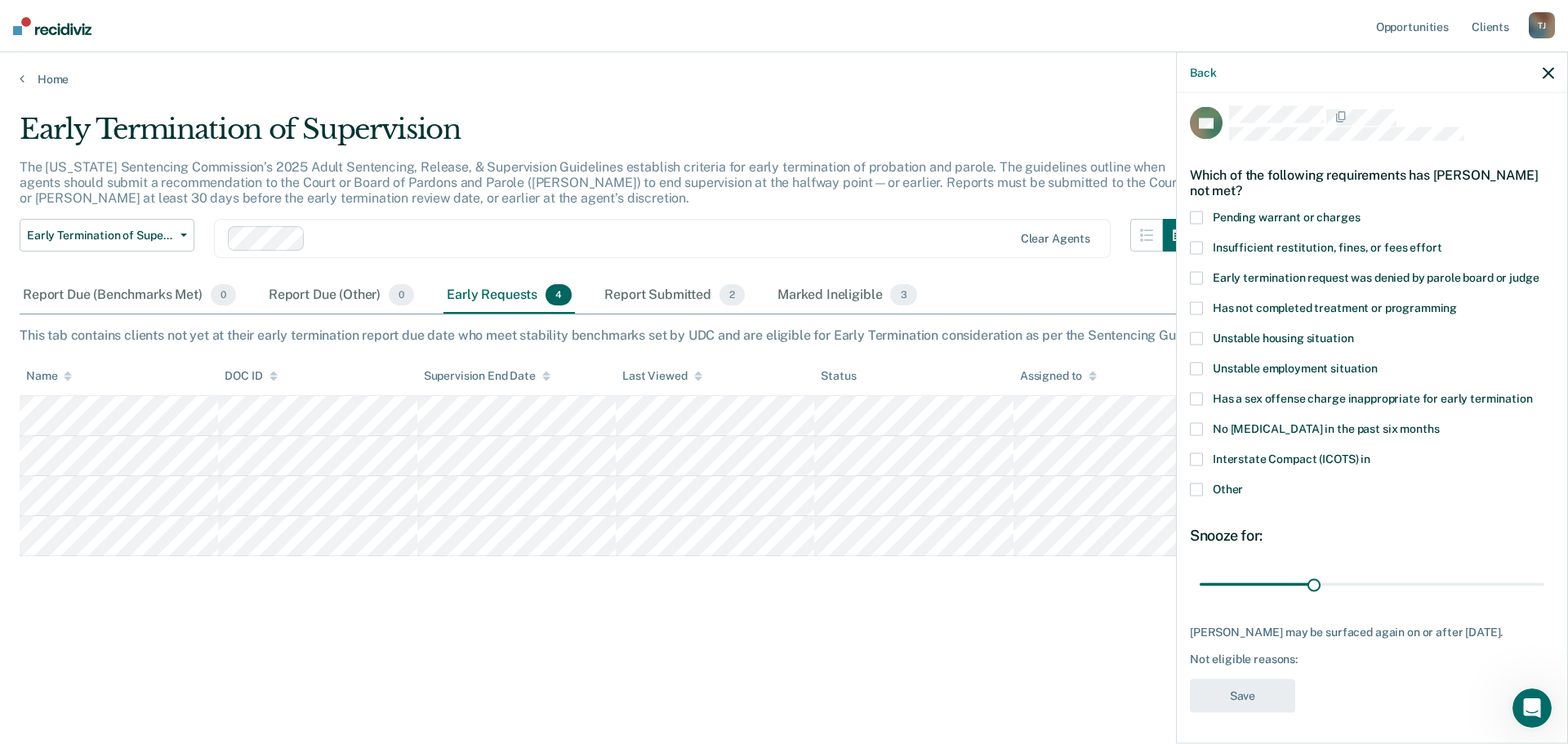
click at [1204, 278] on label "Early termination request was denied by parole board or judge" at bounding box center [1372, 281] width 364 height 17
click at [1240, 714] on button "Save" at bounding box center [1242, 697] width 105 height 34
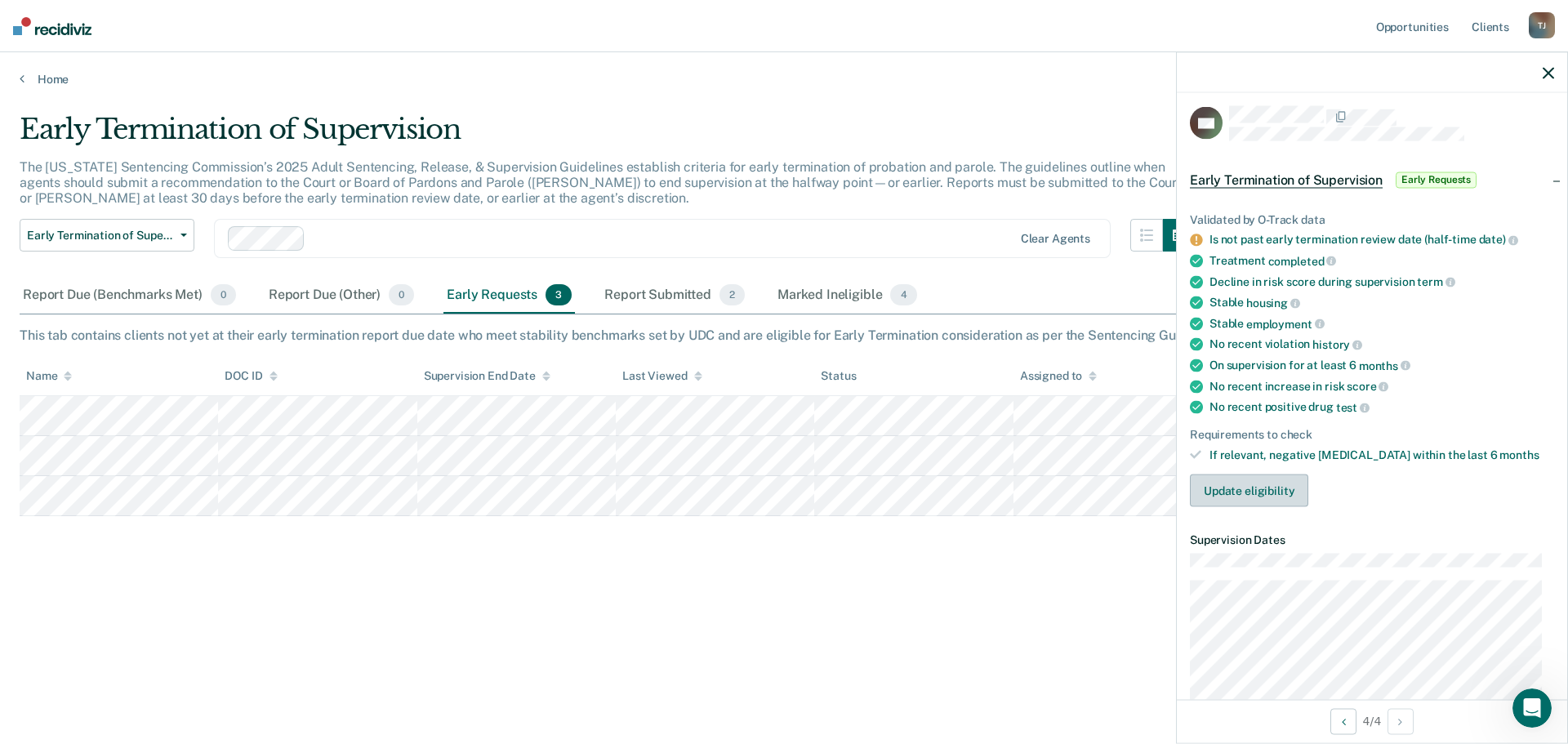
click at [1243, 491] on button "Update eligibility" at bounding box center [1248, 491] width 118 height 33
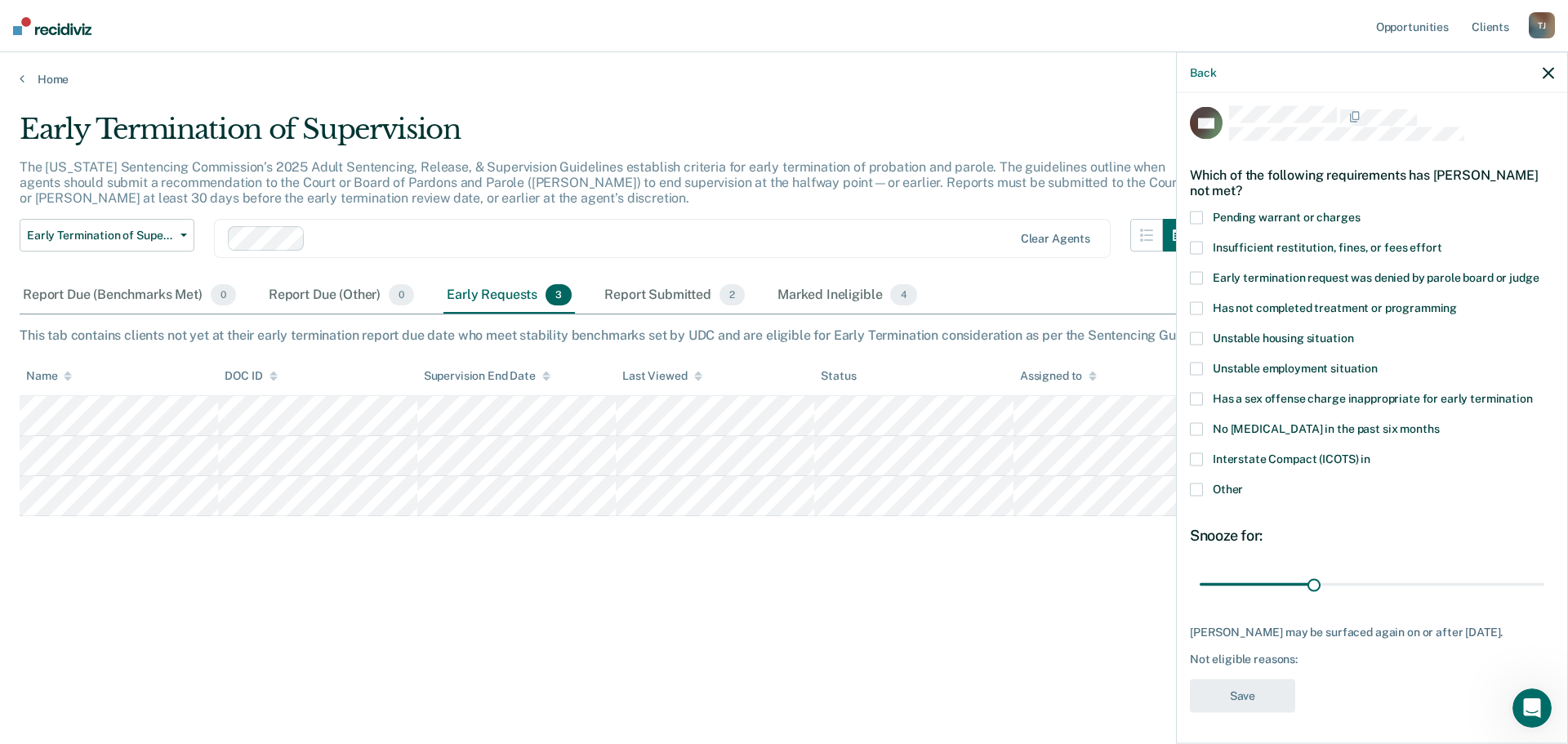
click at [1200, 458] on span at bounding box center [1195, 460] width 13 height 13
click at [1200, 249] on span at bounding box center [1195, 248] width 13 height 13
click at [1253, 704] on button "Save" at bounding box center [1242, 697] width 105 height 34
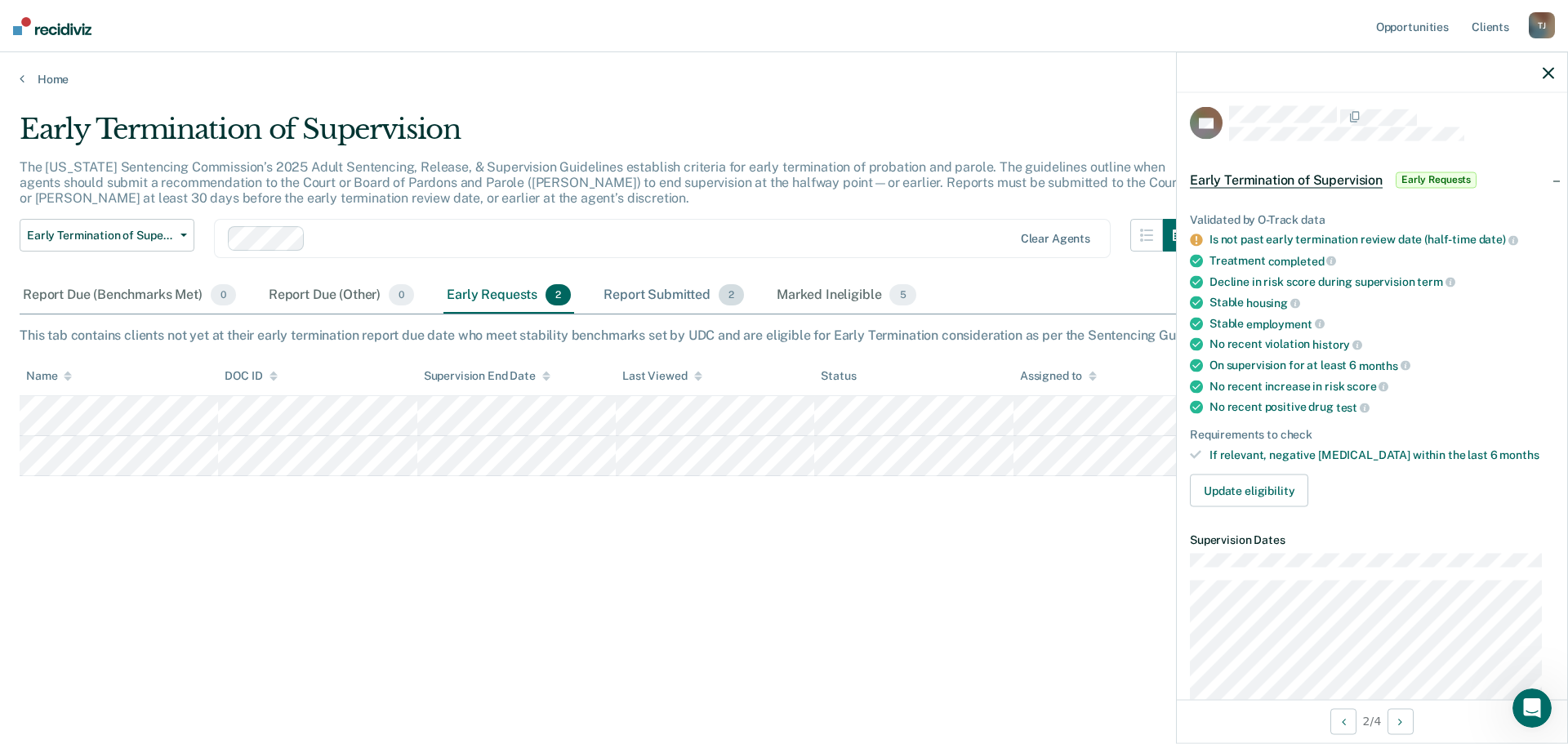
click at [674, 291] on div "Report Submitted 2" at bounding box center [674, 295] width 147 height 36
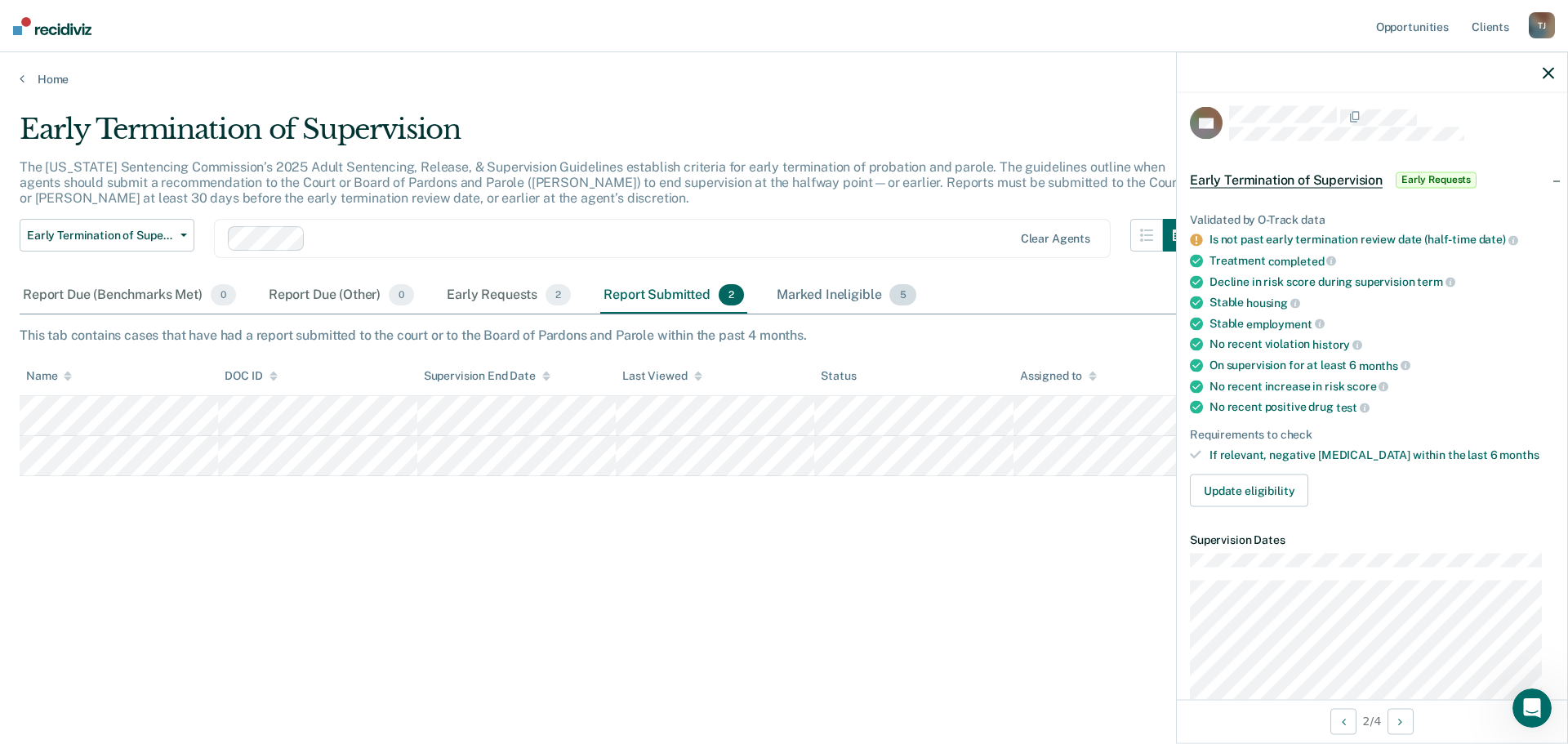
click at [860, 286] on div "Marked Ineligible 5" at bounding box center [846, 295] width 146 height 36
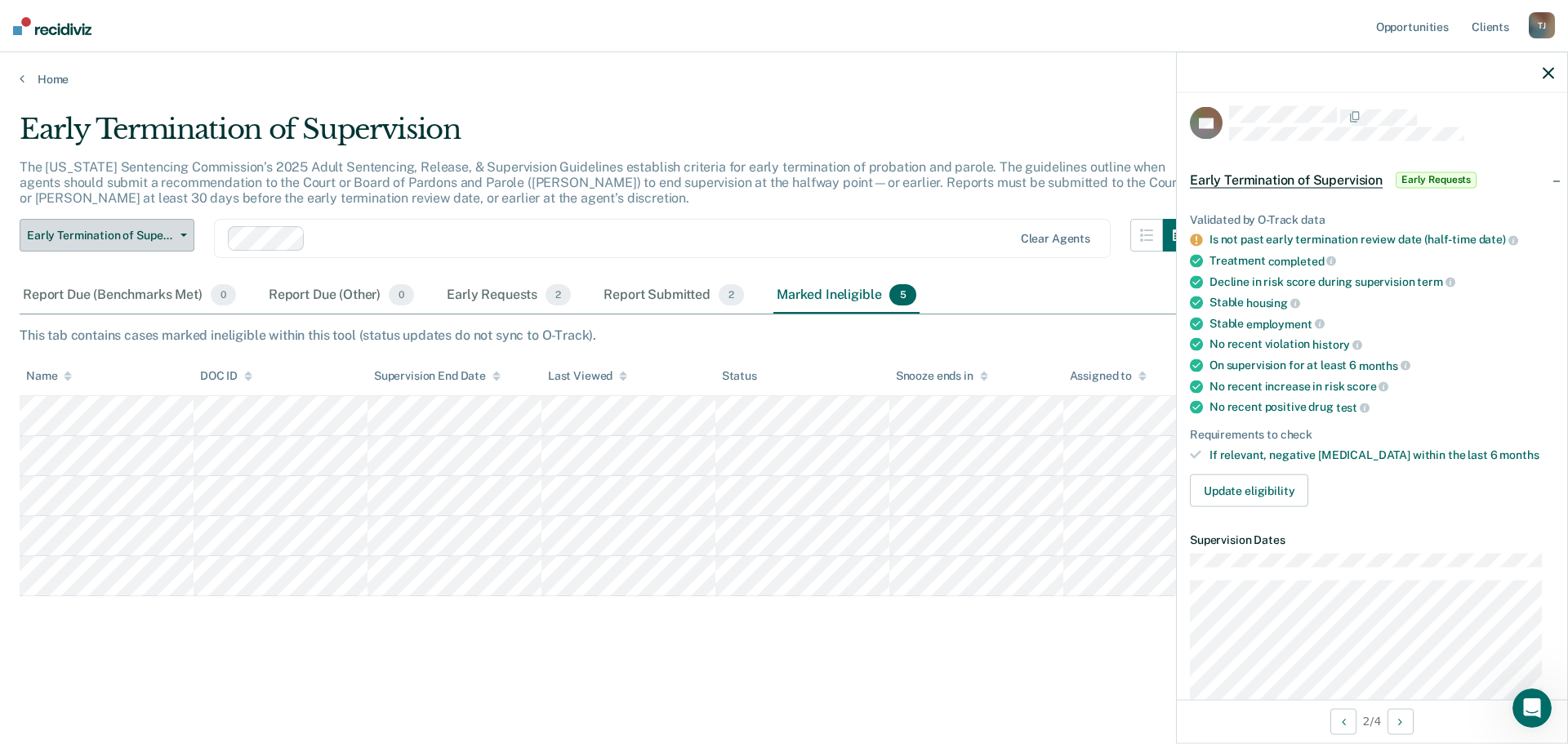
click at [180, 231] on button "Early Termination of Supervision" at bounding box center [106, 235] width 175 height 33
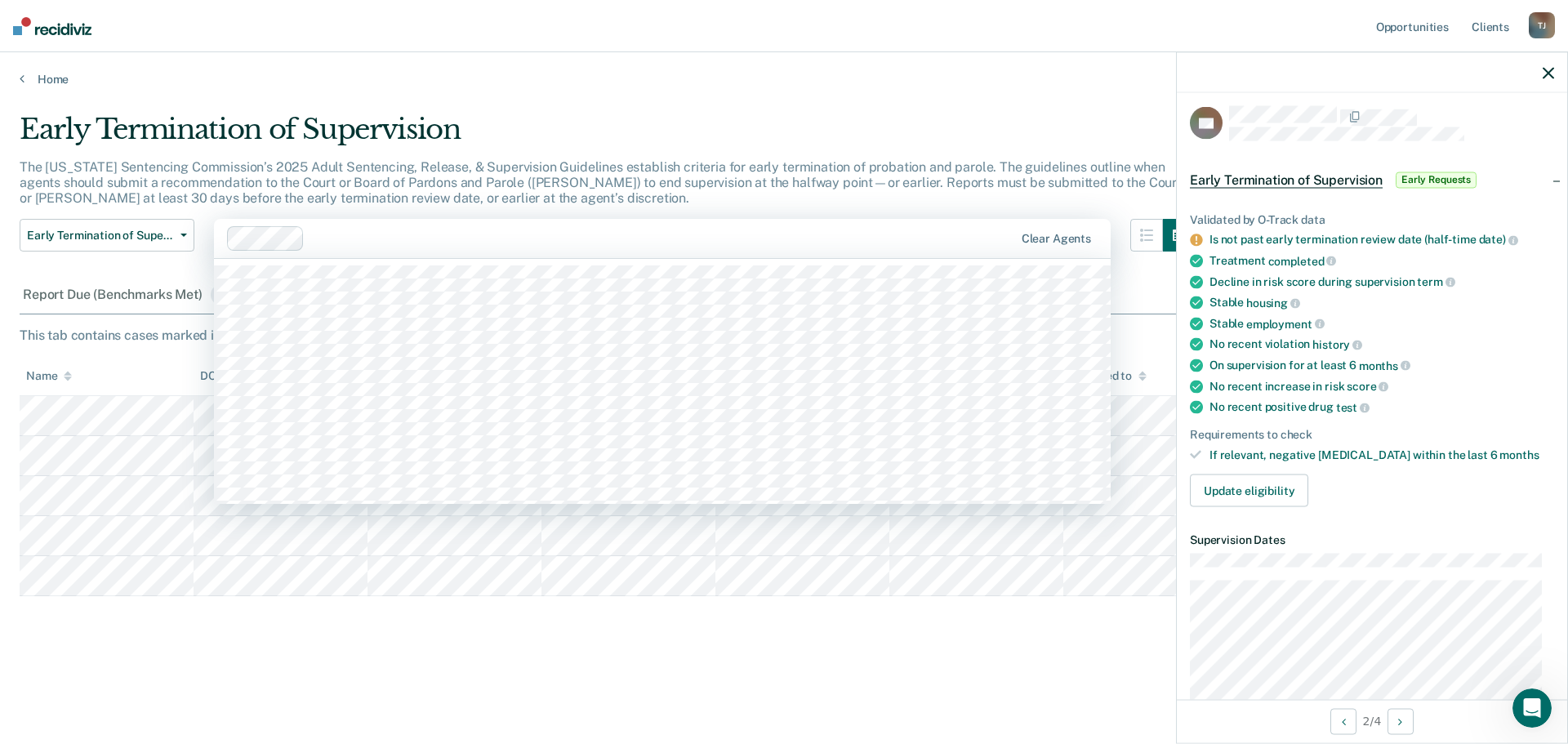
click at [368, 237] on div at bounding box center [662, 239] width 701 height 19
type input "lika"
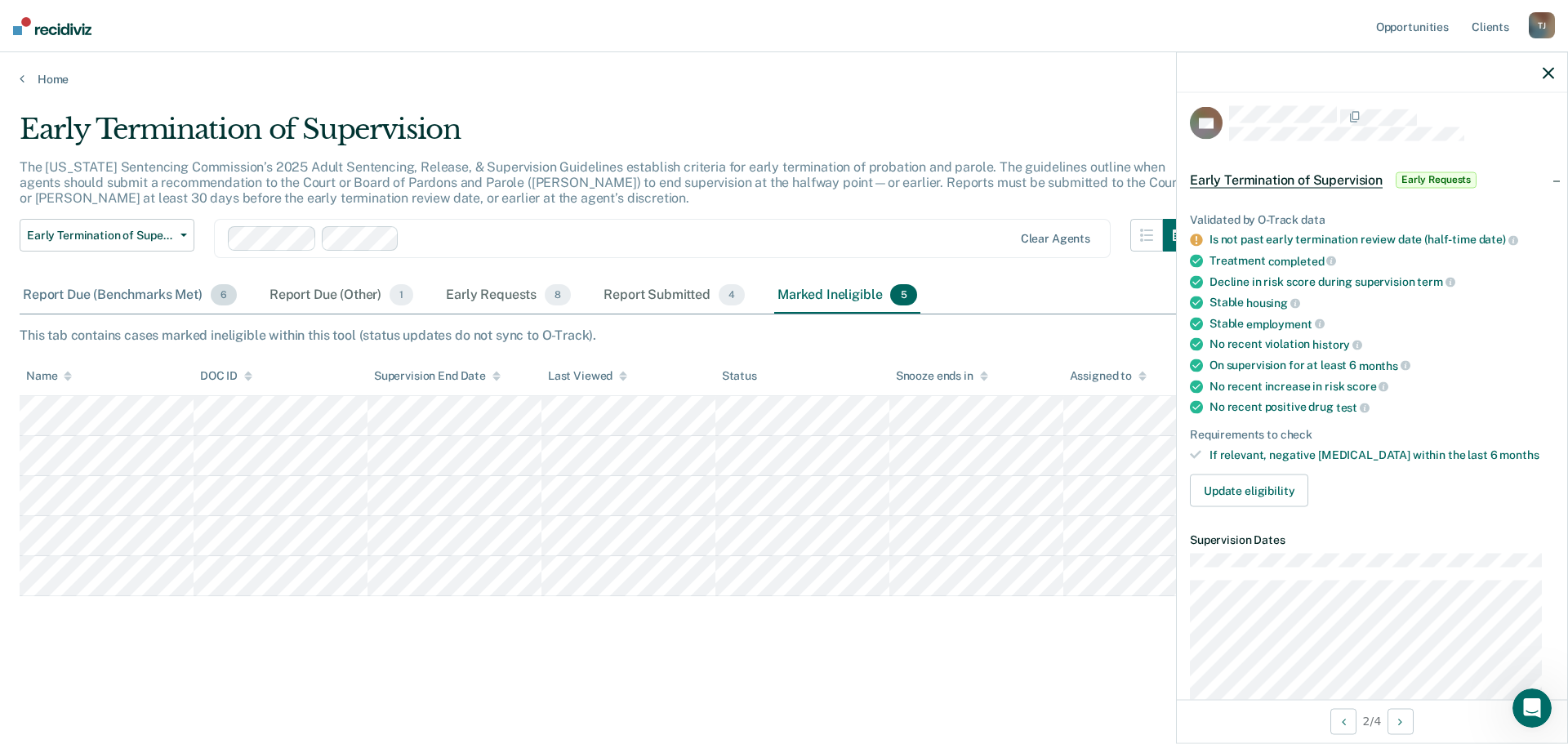
click at [126, 292] on div "Report Due (Benchmarks Met) 6" at bounding box center [130, 295] width 221 height 36
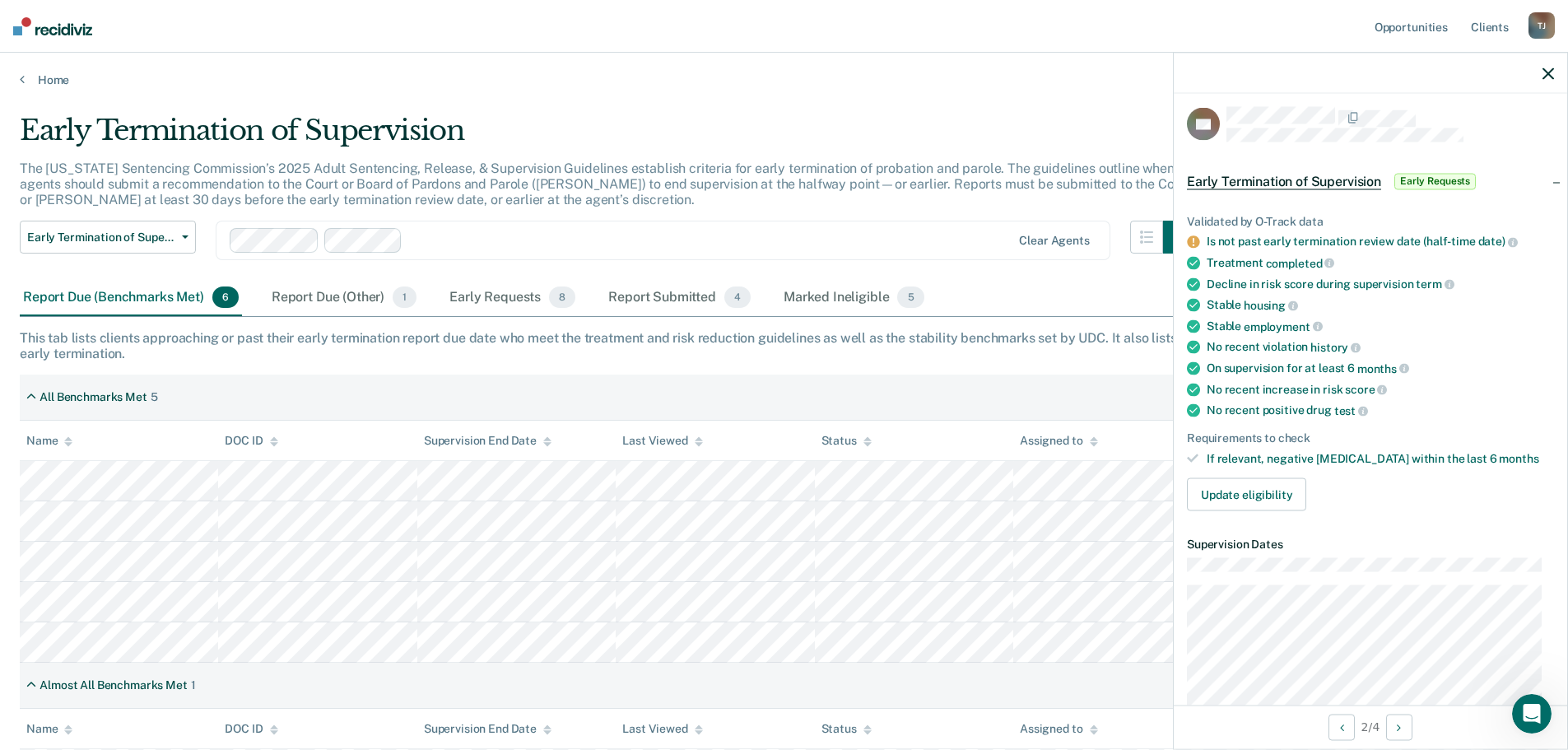
scroll to position [39, 0]
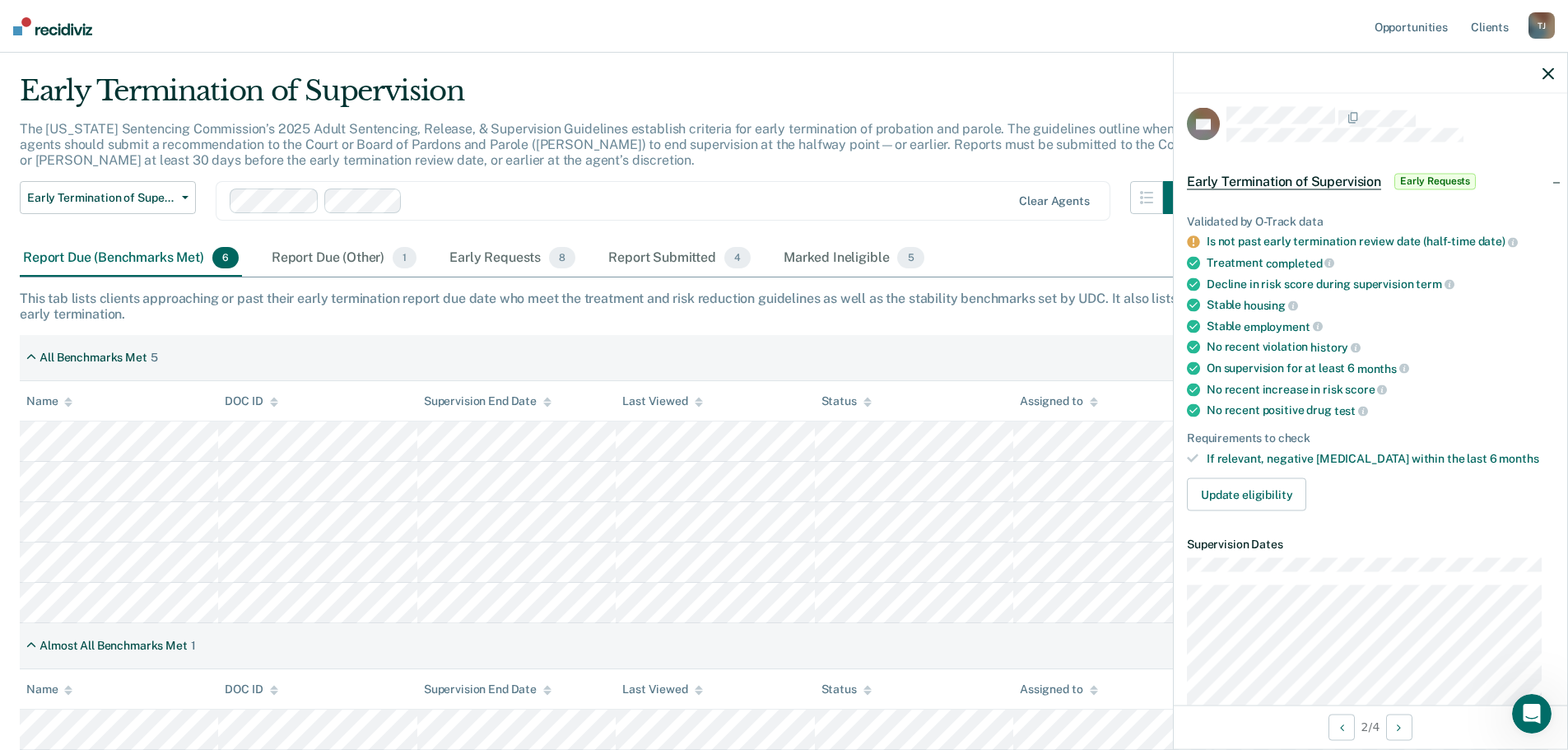
click at [811, 254] on div "Marked Ineligible 5" at bounding box center [853, 259] width 147 height 37
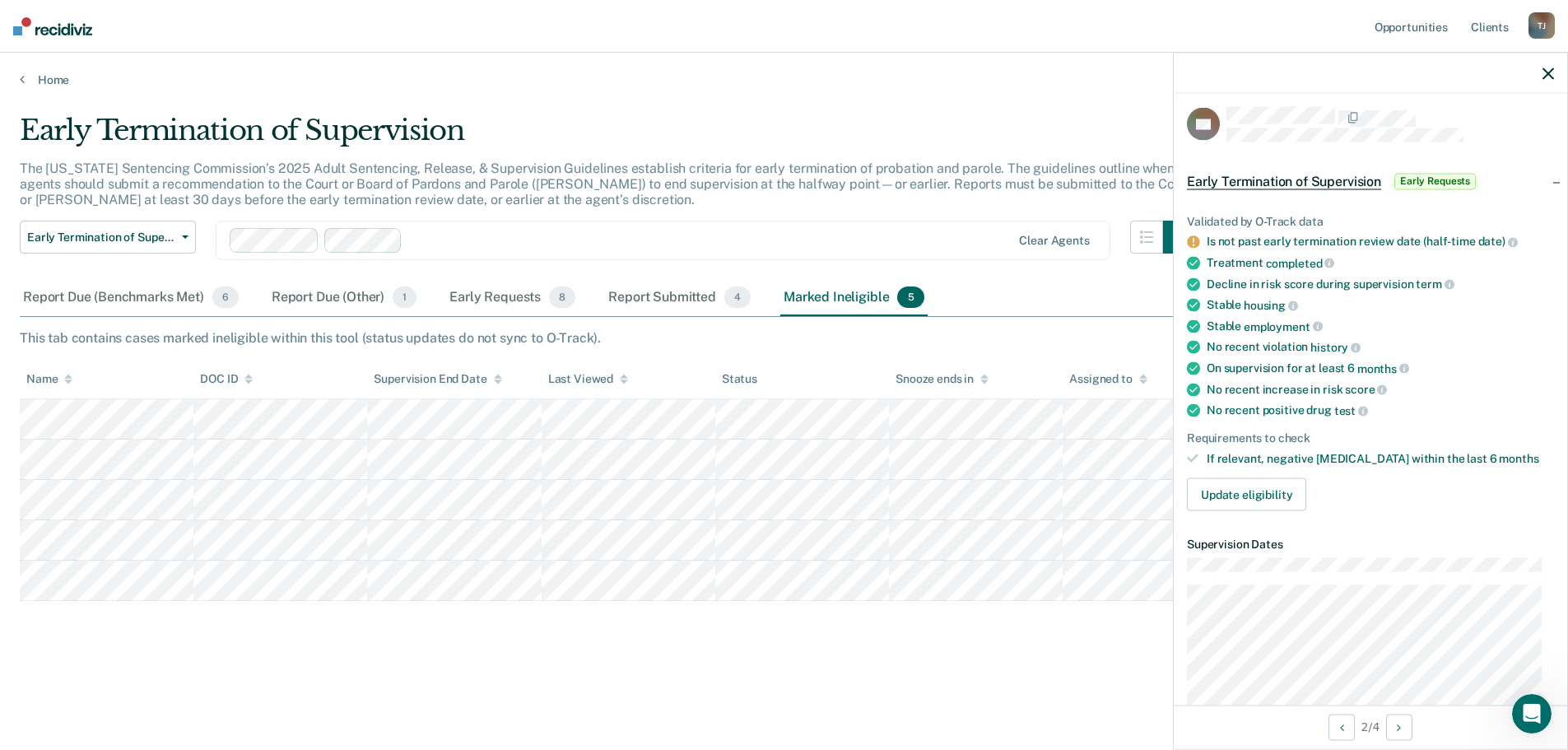
scroll to position [0, 0]
click at [662, 298] on div "Report Submitted 4" at bounding box center [679, 298] width 149 height 37
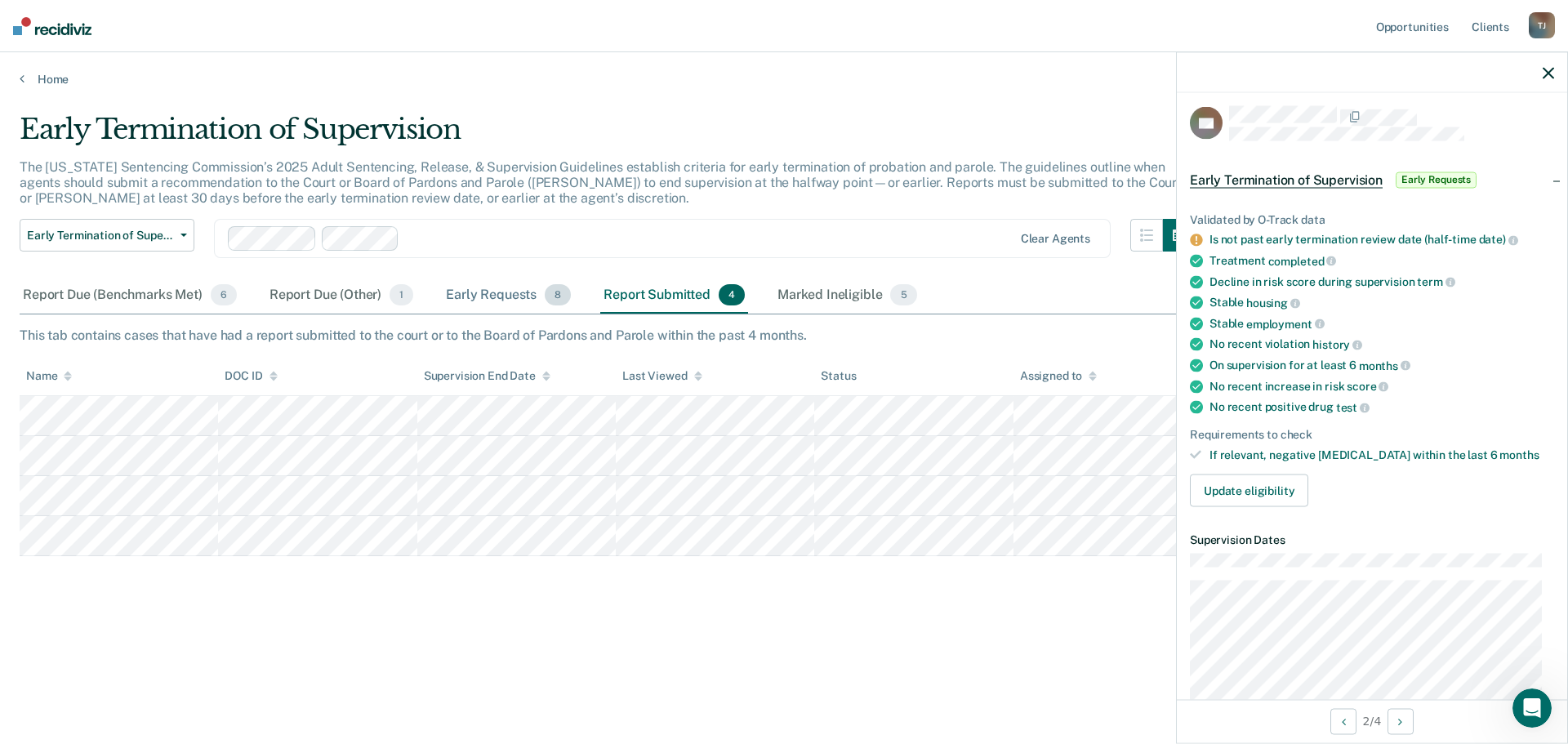
click at [502, 290] on div "Early Requests 8" at bounding box center [508, 295] width 132 height 36
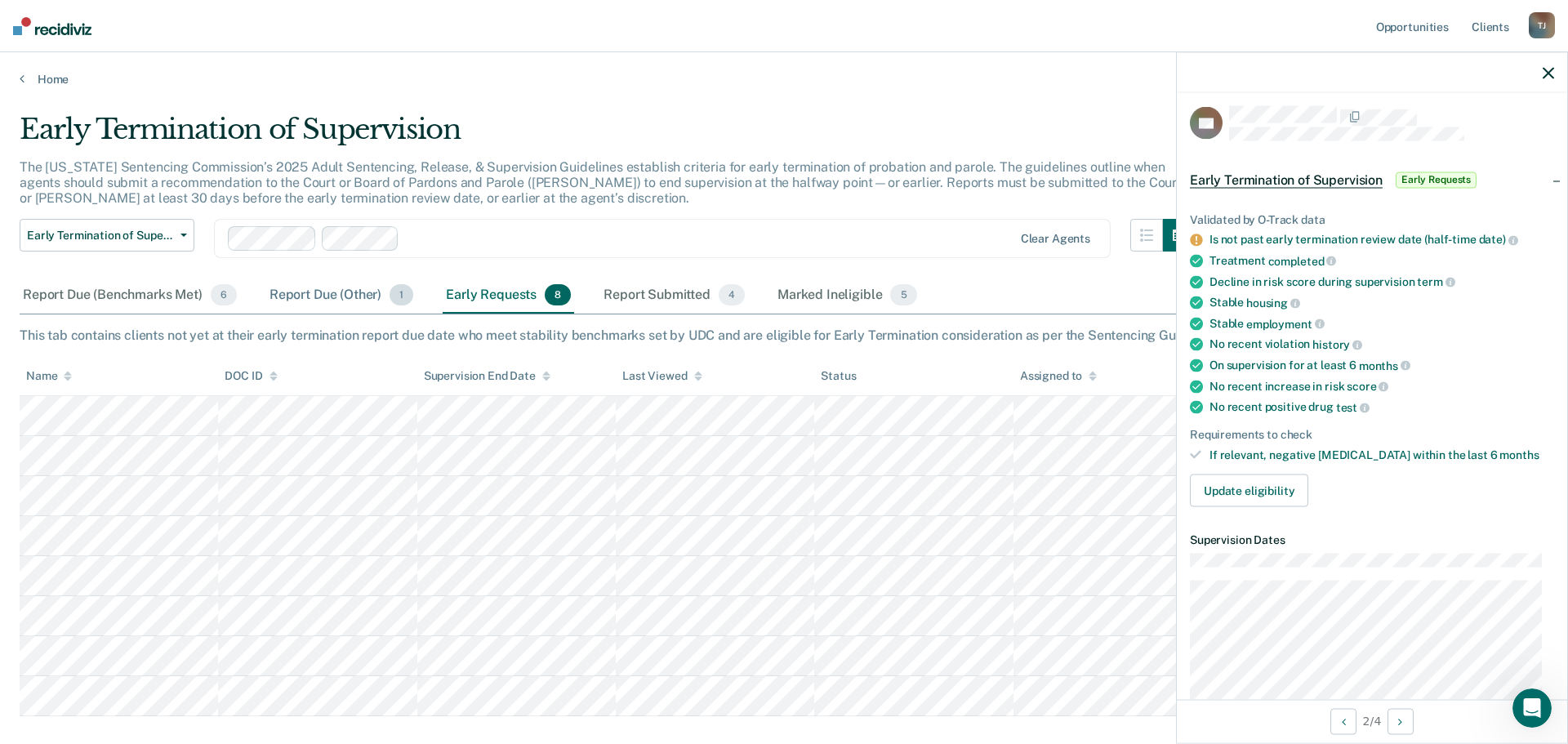
click at [332, 298] on div "Report Due (Other) 1" at bounding box center [341, 295] width 150 height 36
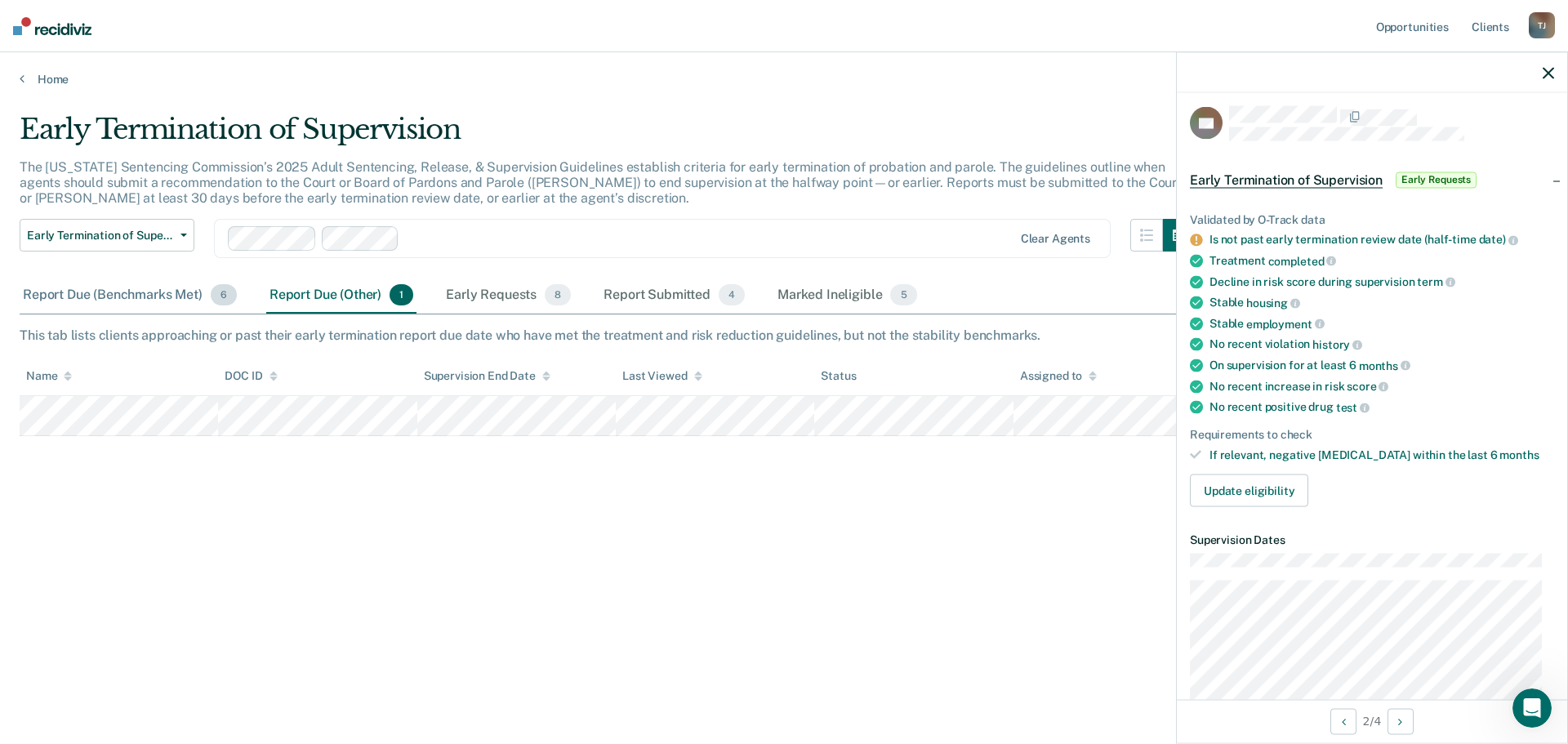
click at [91, 294] on div "Report Due (Benchmarks Met) 6" at bounding box center [130, 295] width 221 height 36
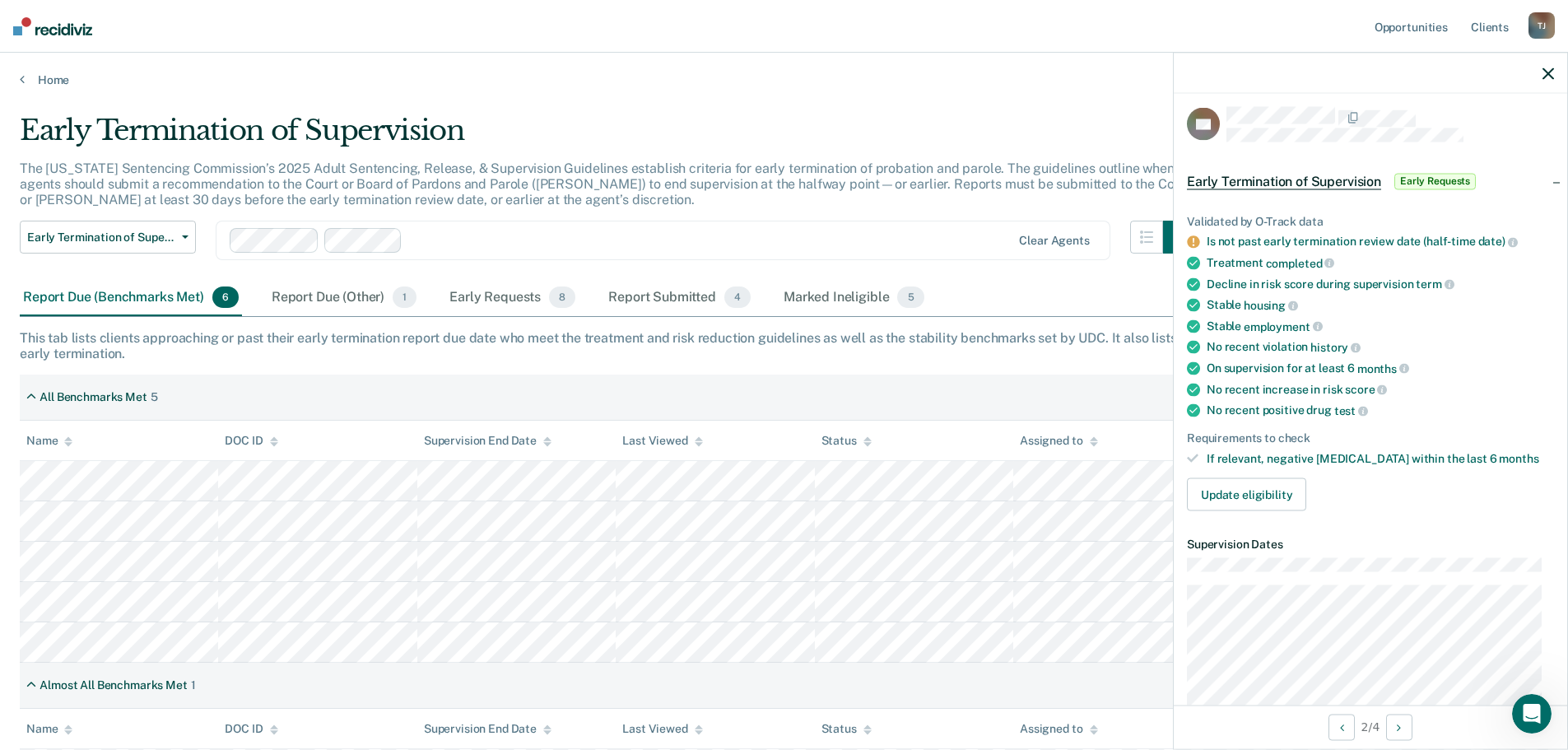
click at [1549, 74] on icon "button" at bounding box center [1548, 73] width 12 height 12
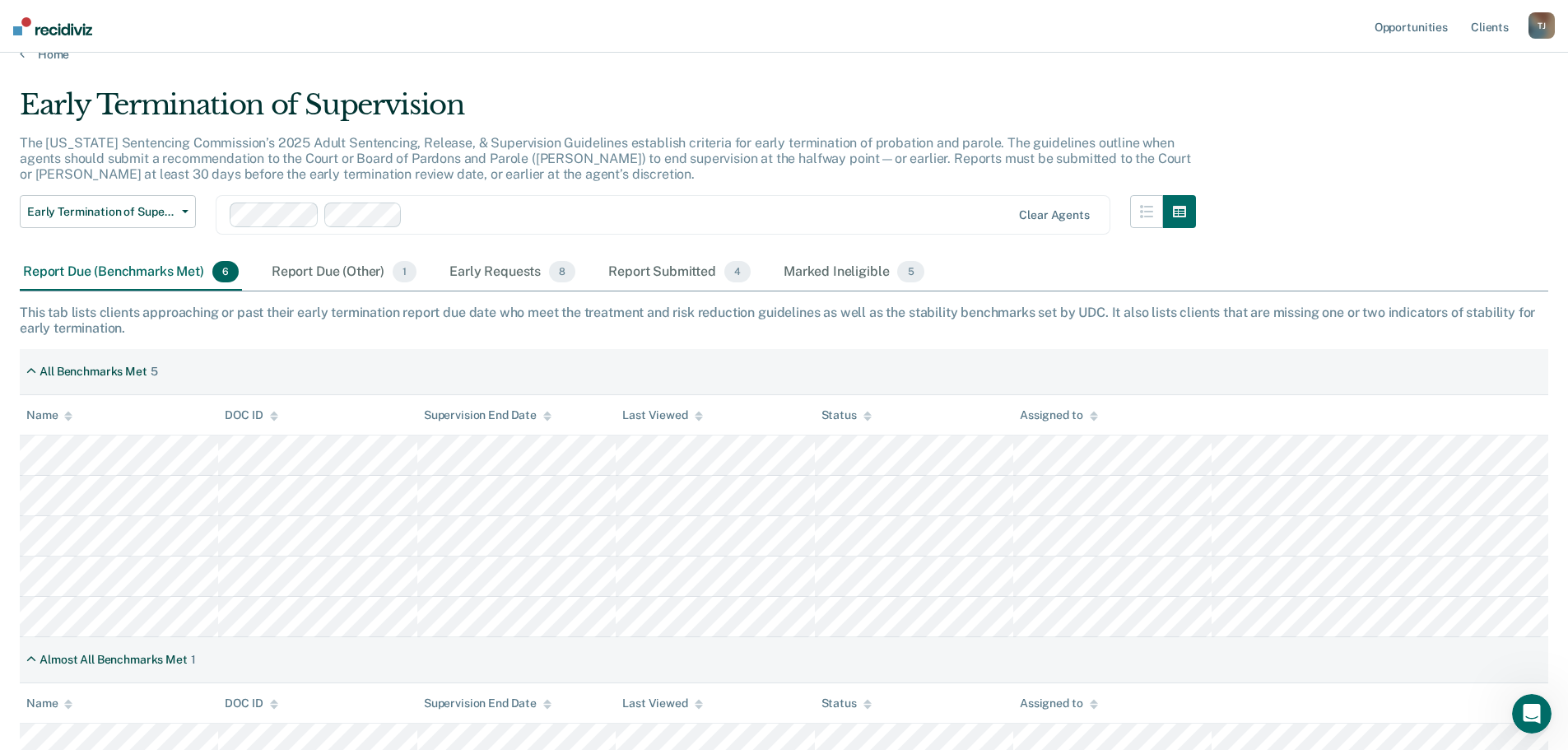
scroll to position [39, 0]
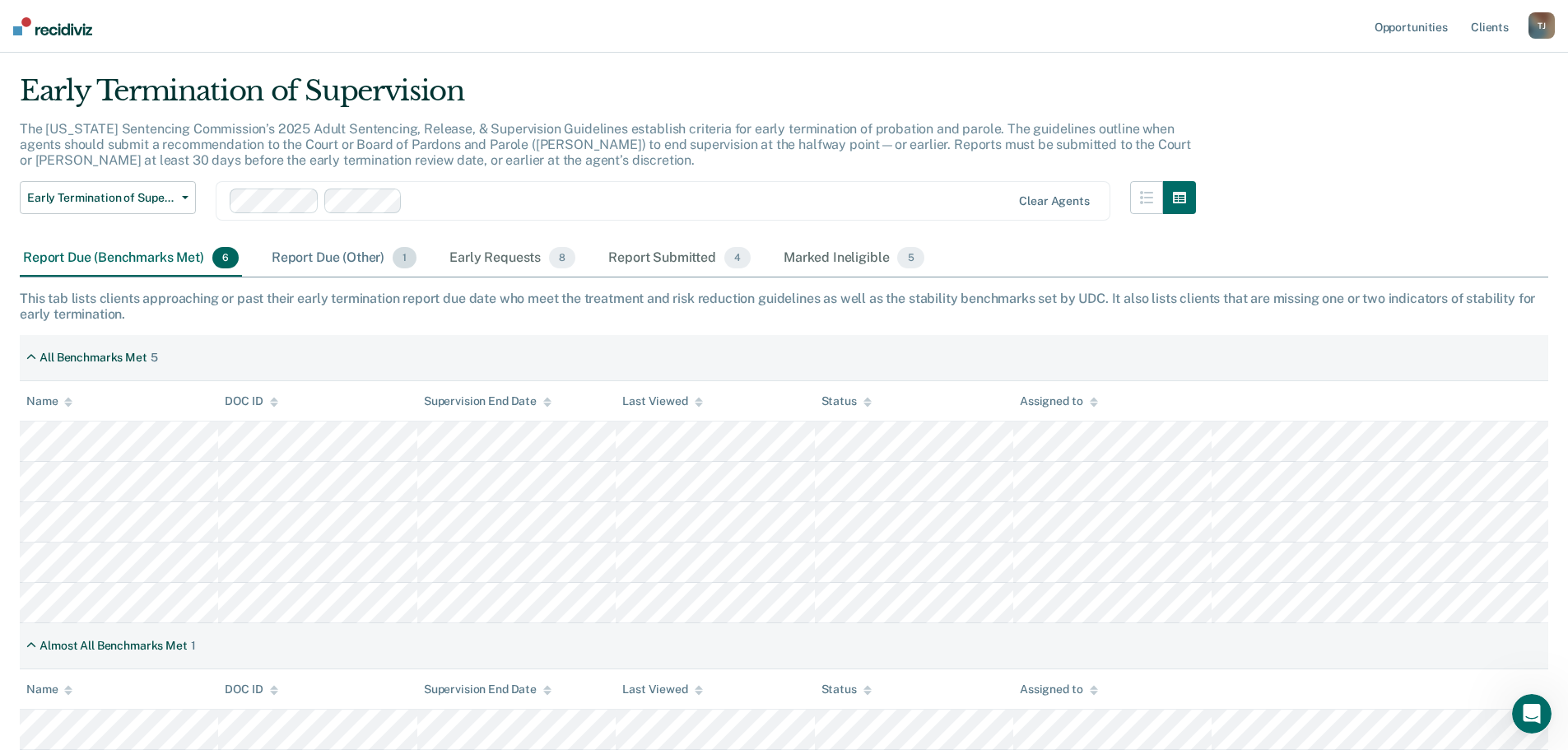
click at [324, 249] on div "Report Due (Other) 1" at bounding box center [344, 259] width 151 height 37
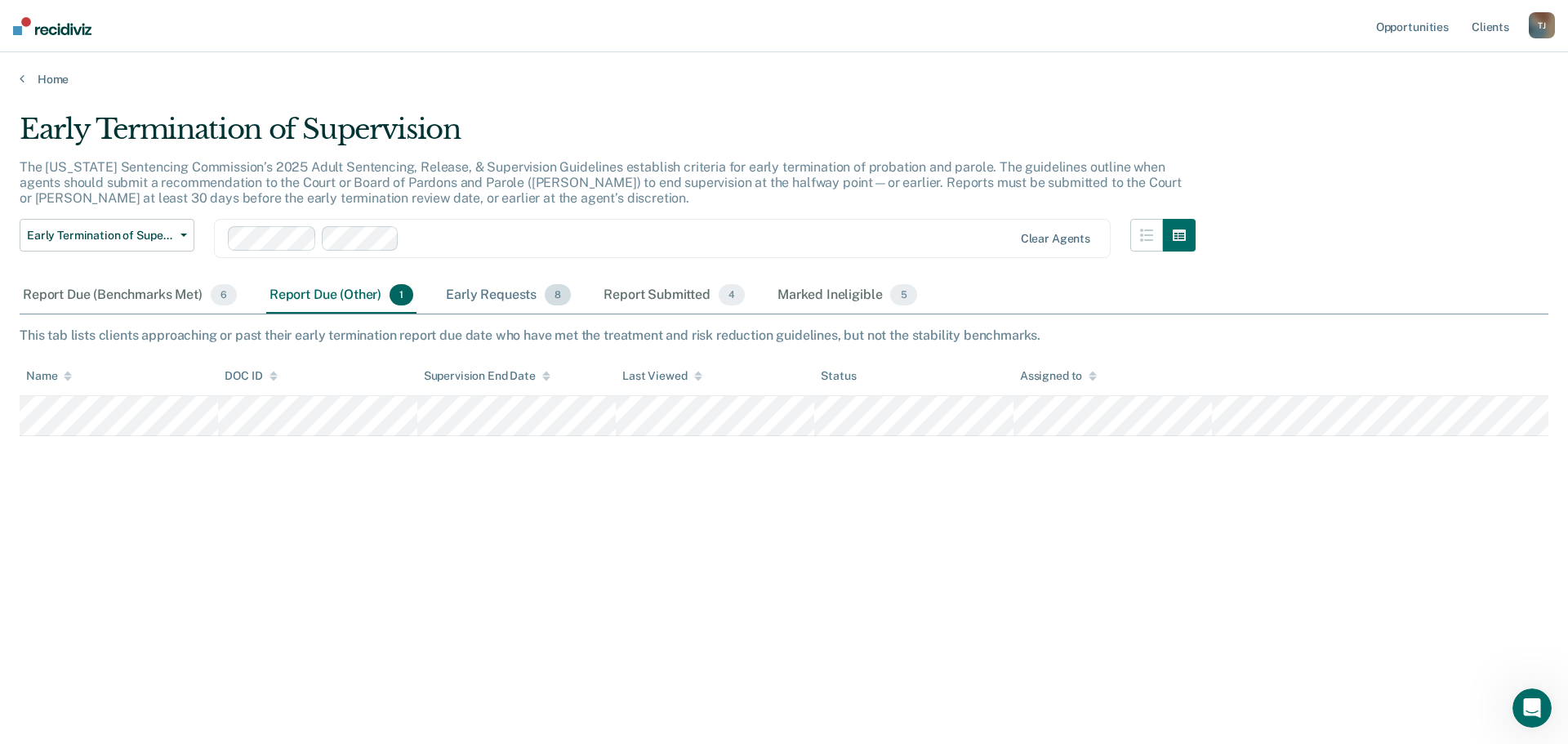
click at [478, 294] on div "Early Requests 8" at bounding box center [508, 295] width 132 height 36
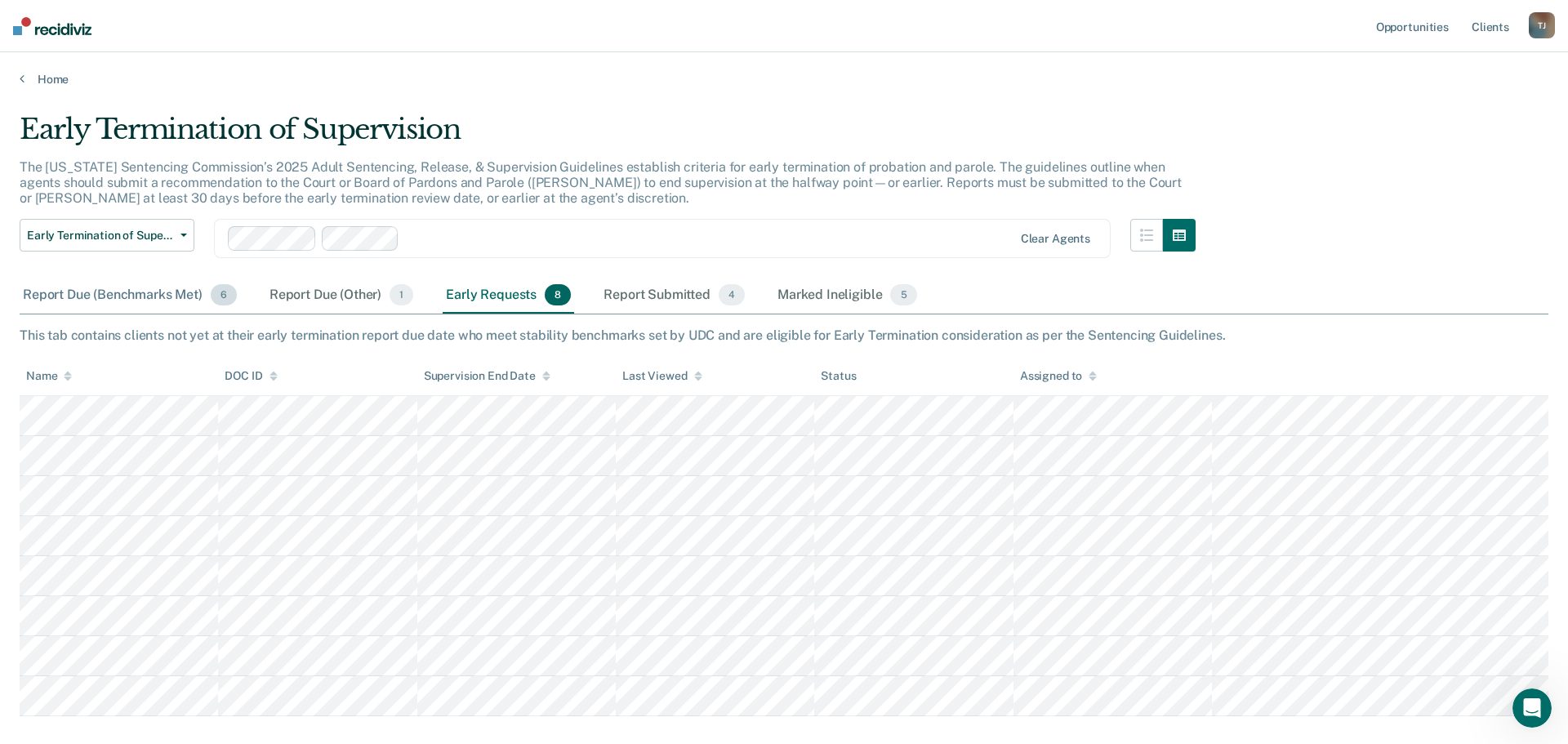
click at [142, 292] on div "Report Due (Benchmarks Met) 6" at bounding box center [130, 295] width 221 height 36
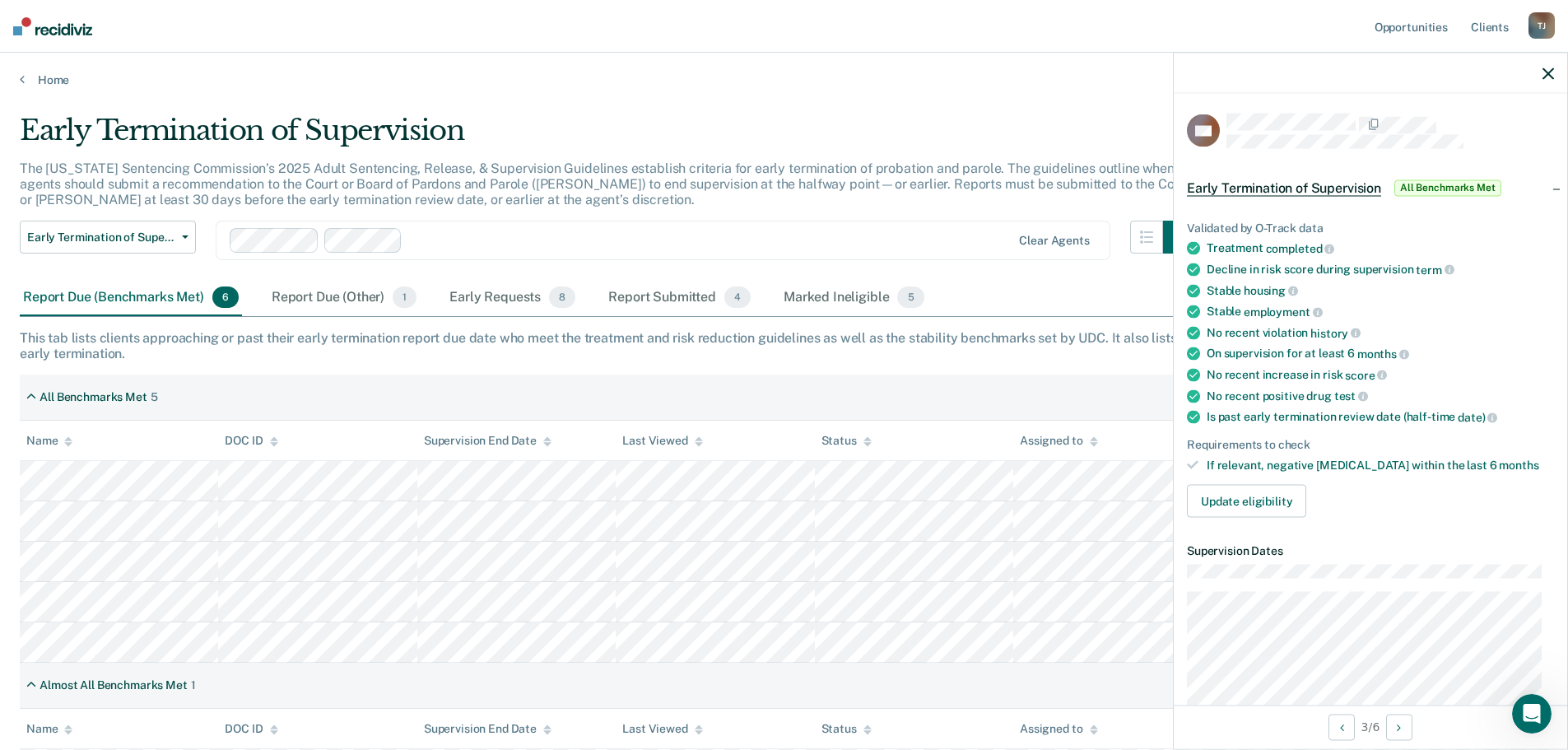
click at [236, 110] on main "Early Termination of Supervision The [US_STATE] Sentencing Commission’s 2025 Ad…" at bounding box center [784, 417] width 1568 height 658
drag, startPoint x: 1550, startPoint y: 77, endPoint x: 1549, endPoint y: 62, distance: 15.0
click at [1550, 76] on icon "button" at bounding box center [1548, 73] width 12 height 12
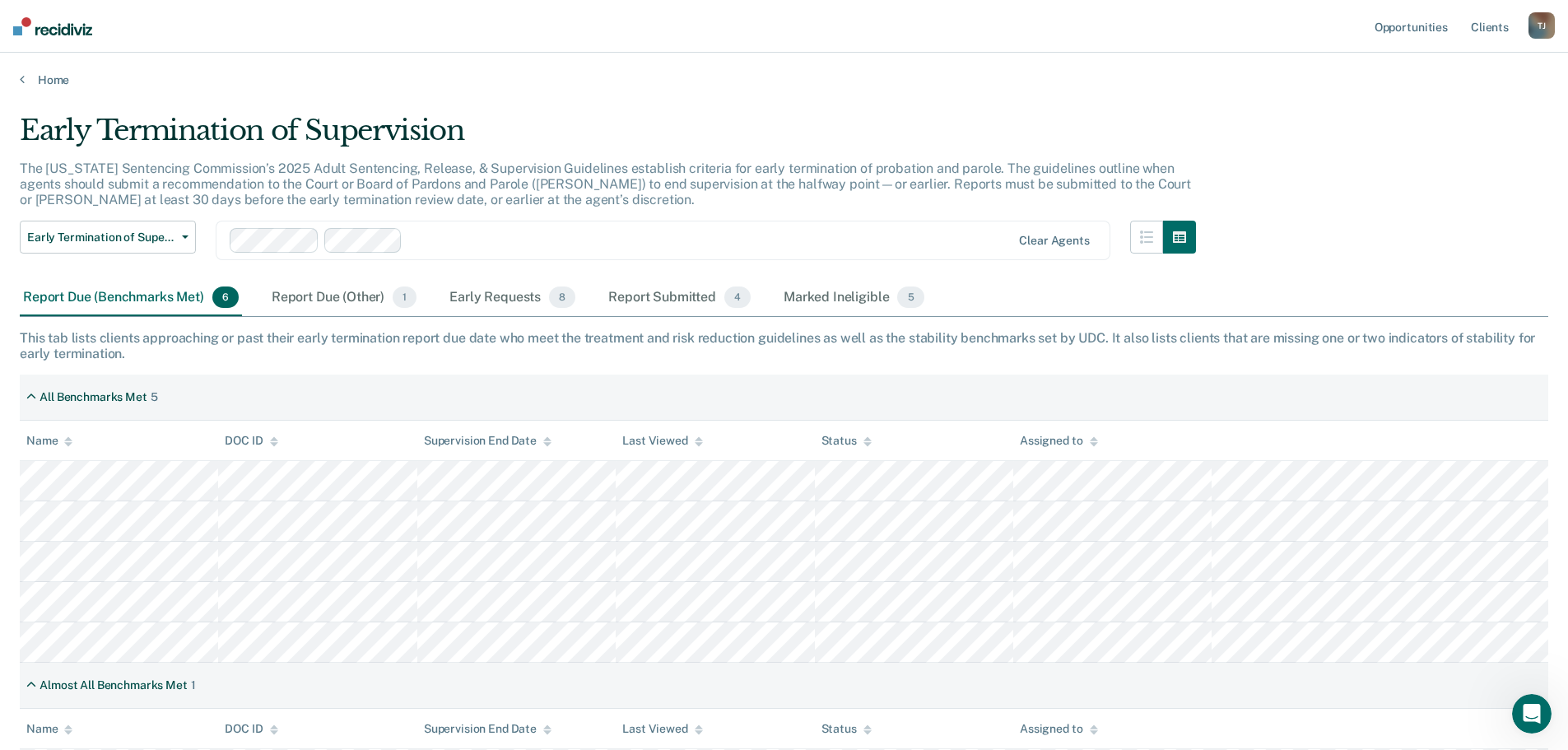
click at [1545, 25] on div "T J" at bounding box center [1542, 26] width 26 height 26
